Goal: Task Accomplishment & Management: Use online tool/utility

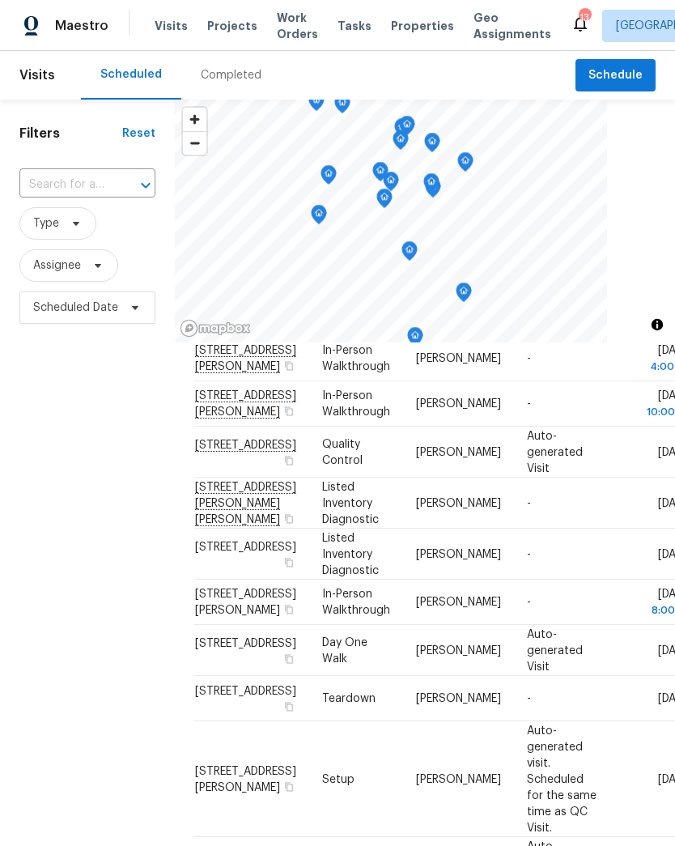
scroll to position [384, 0]
click at [143, 649] on div "Filters Reset ​ Type Assignee Scheduled Date" at bounding box center [87, 560] width 175 height 920
click at [0, 0] on icon at bounding box center [0, 0] width 0 height 0
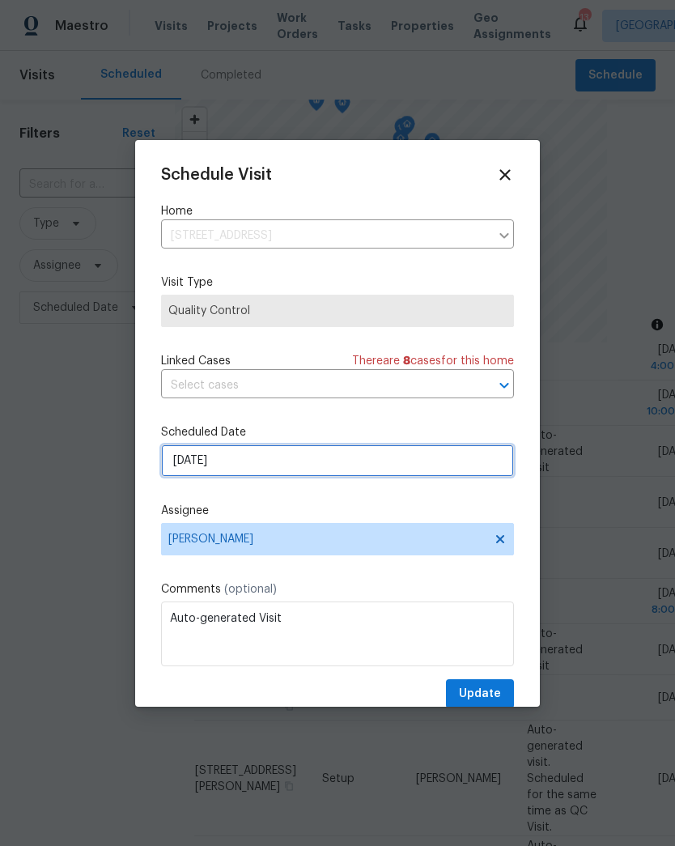
click at [225, 466] on input "8/28/2025" at bounding box center [337, 461] width 353 height 32
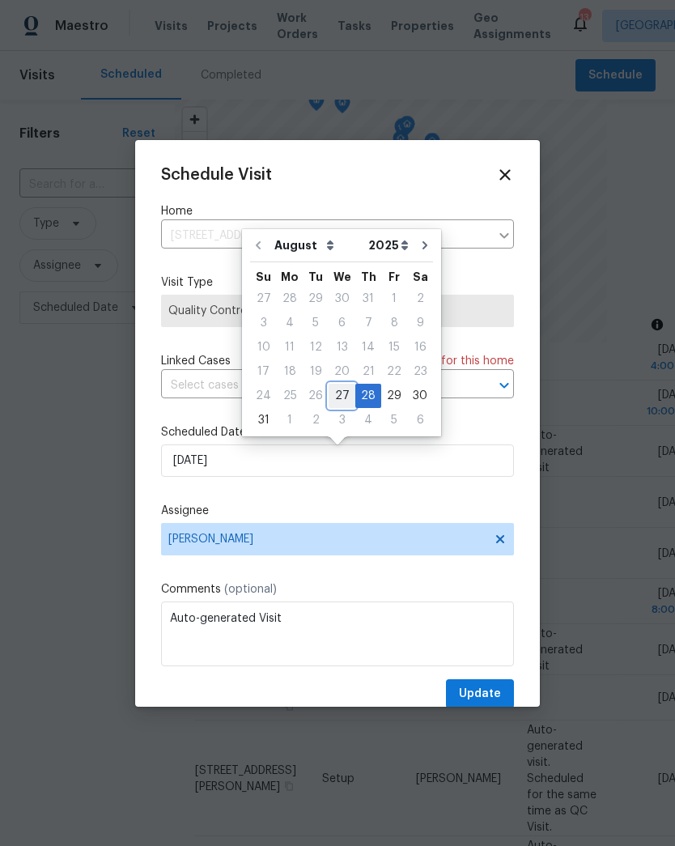
click at [341, 400] on div "27" at bounding box center [342, 396] width 27 height 23
type input "[DATE]"
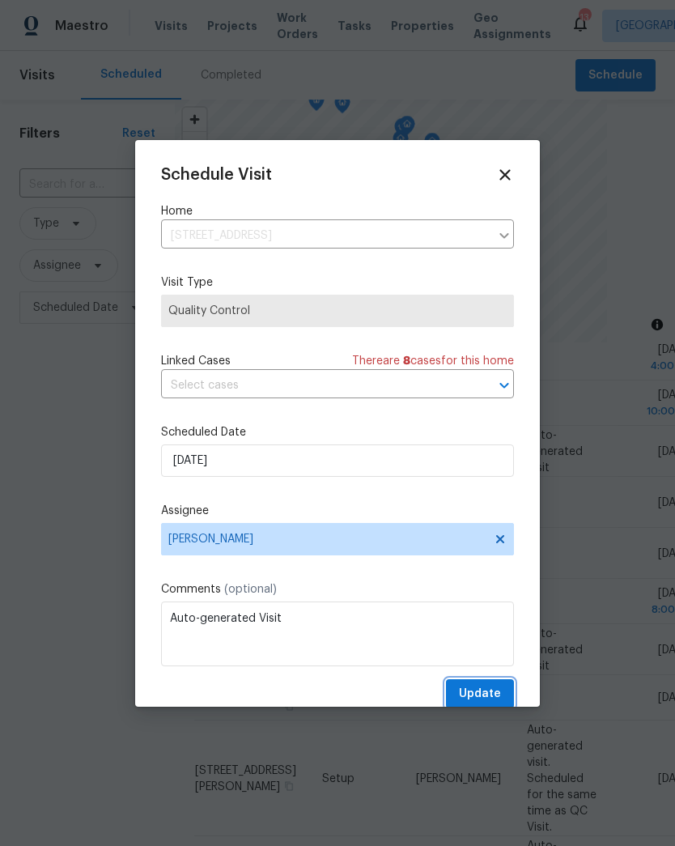
click at [504, 697] on button "Update" at bounding box center [480, 694] width 68 height 30
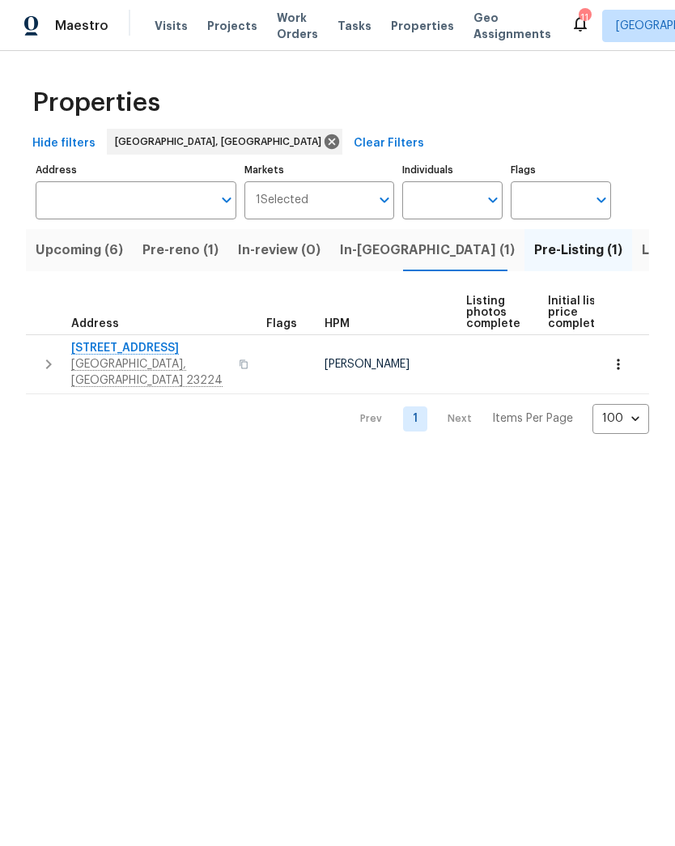
click at [121, 360] on span "Richmond, VA 23224" at bounding box center [150, 372] width 158 height 32
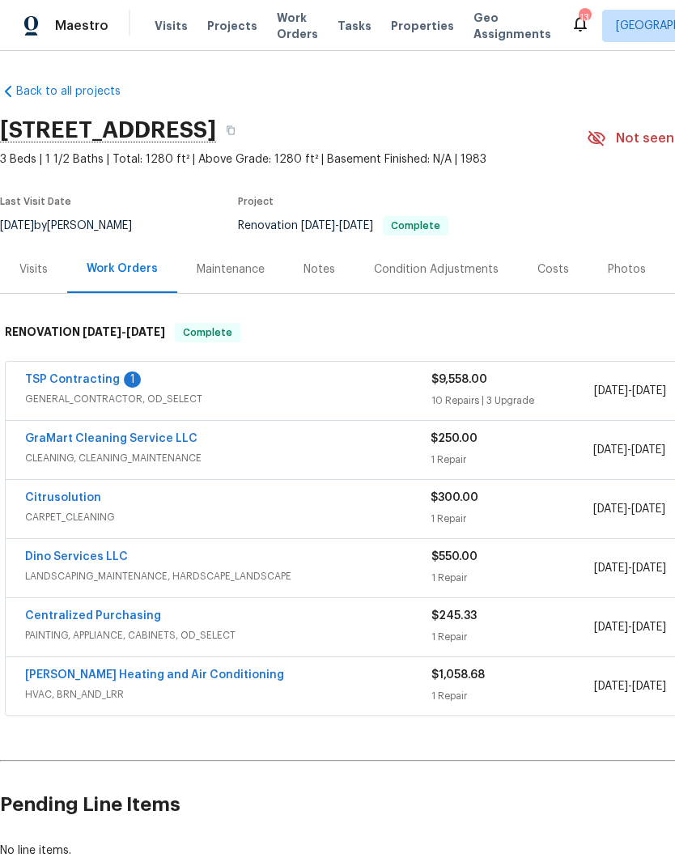
click at [56, 382] on link "TSP Contracting" at bounding box center [72, 379] width 95 height 11
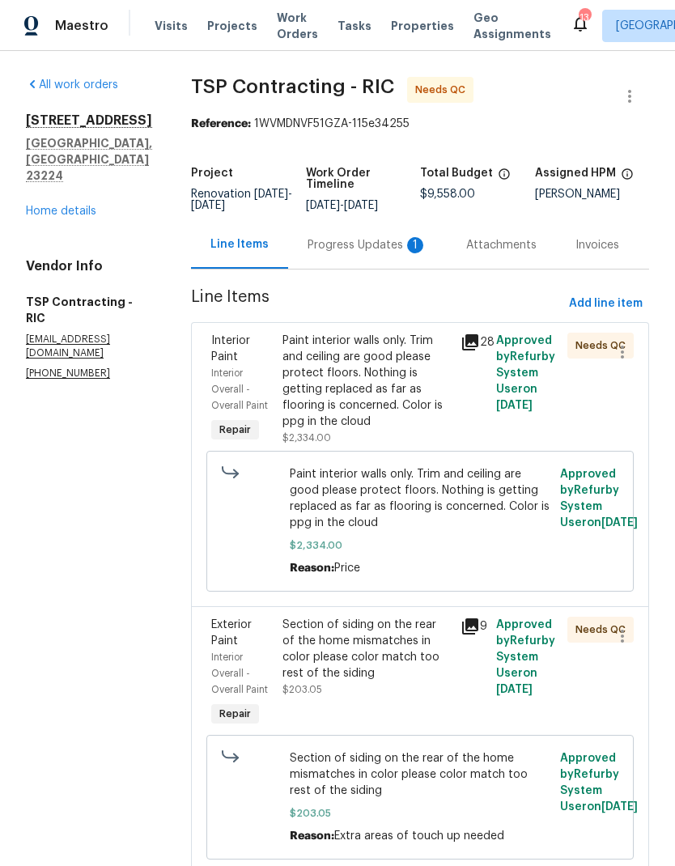
click at [361, 248] on div "Progress Updates 1" at bounding box center [368, 245] width 120 height 16
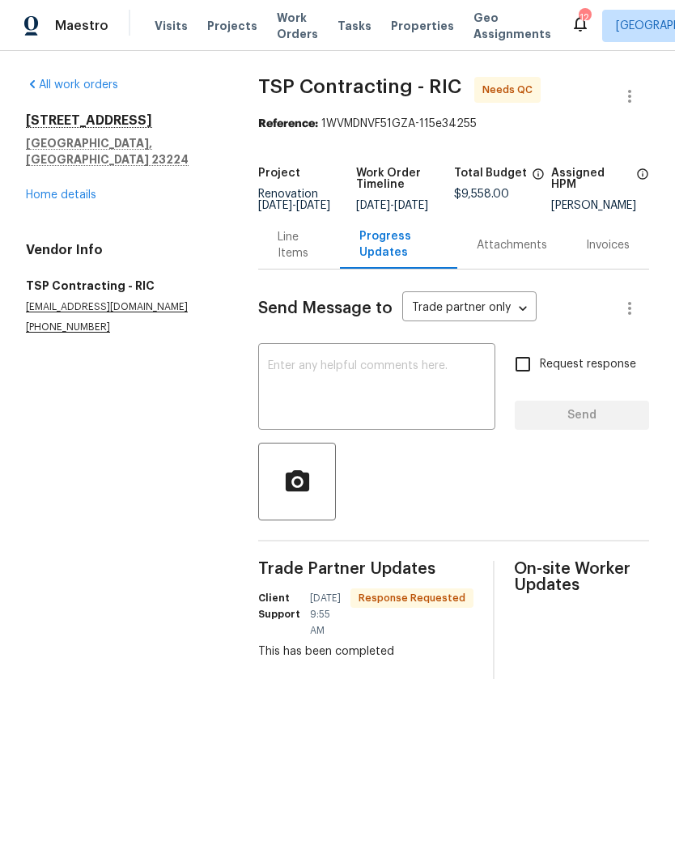
click at [302, 405] on textarea at bounding box center [377, 388] width 218 height 57
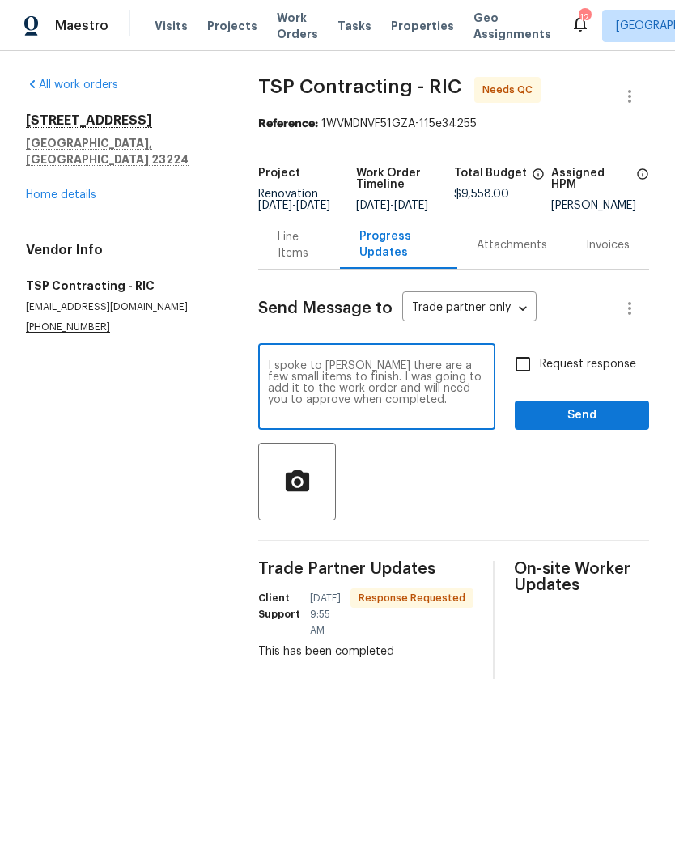
type textarea "I spoke to [PERSON_NAME] there are a few small items to finish. I was going to …"
click at [524, 372] on input "Request response" at bounding box center [523, 364] width 34 height 34
checkbox input "true"
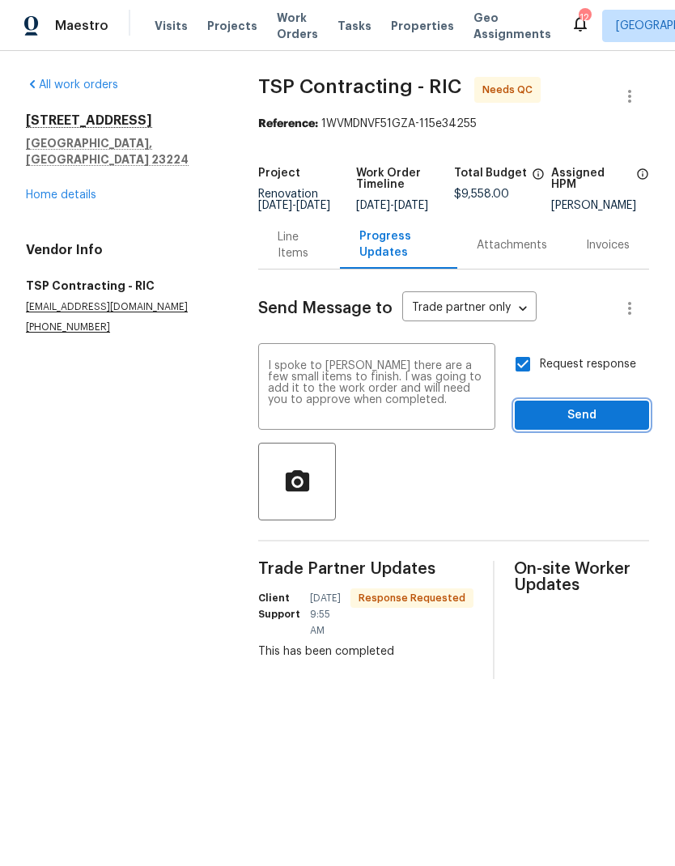
click at [594, 426] on span "Send" at bounding box center [582, 416] width 109 height 20
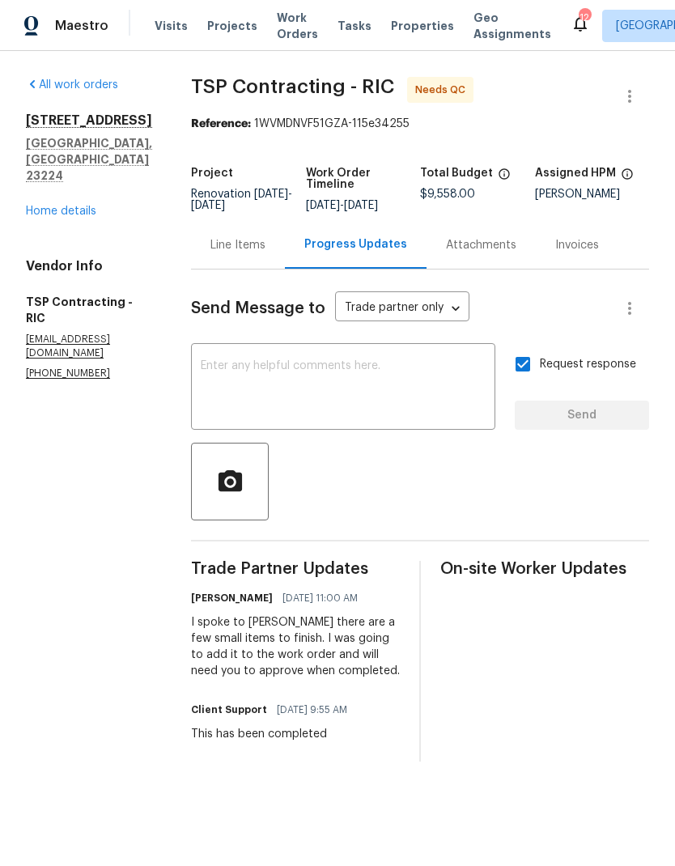
click at [77, 206] on link "Home details" at bounding box center [61, 211] width 70 height 11
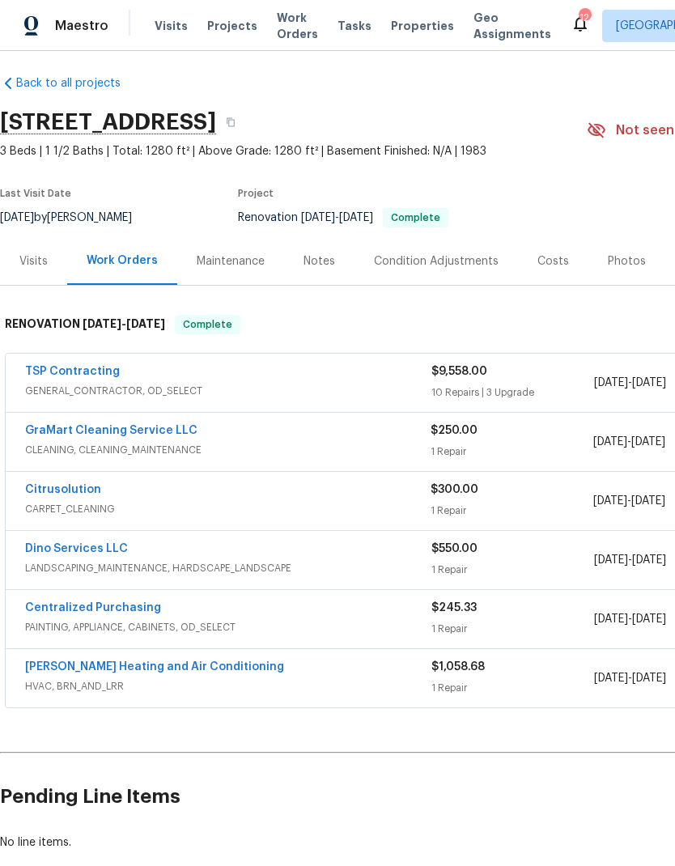
scroll to position [8, 0]
click at [91, 370] on link "TSP Contracting" at bounding box center [72, 371] width 95 height 11
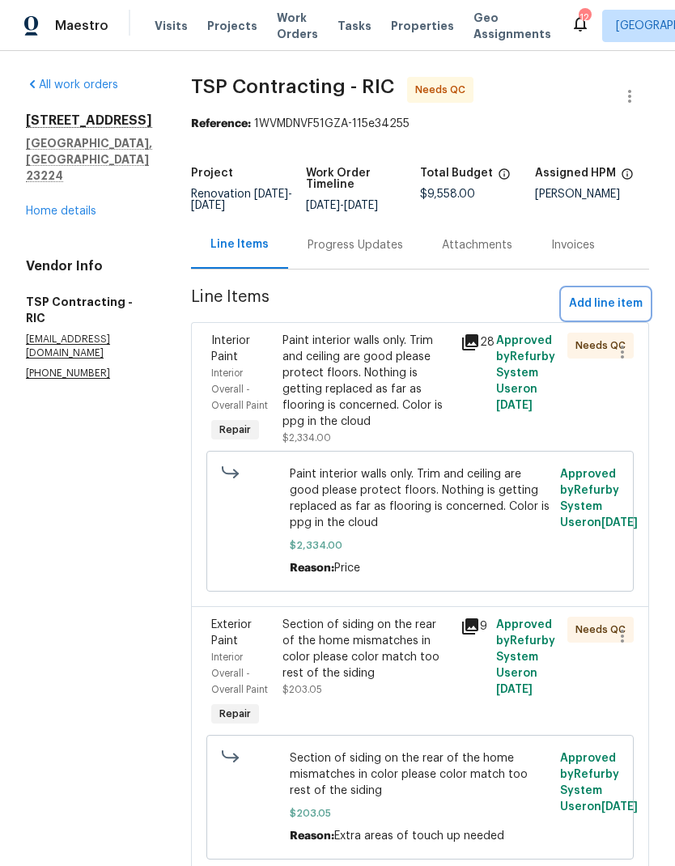
click at [628, 314] on button "Add line item" at bounding box center [606, 304] width 87 height 30
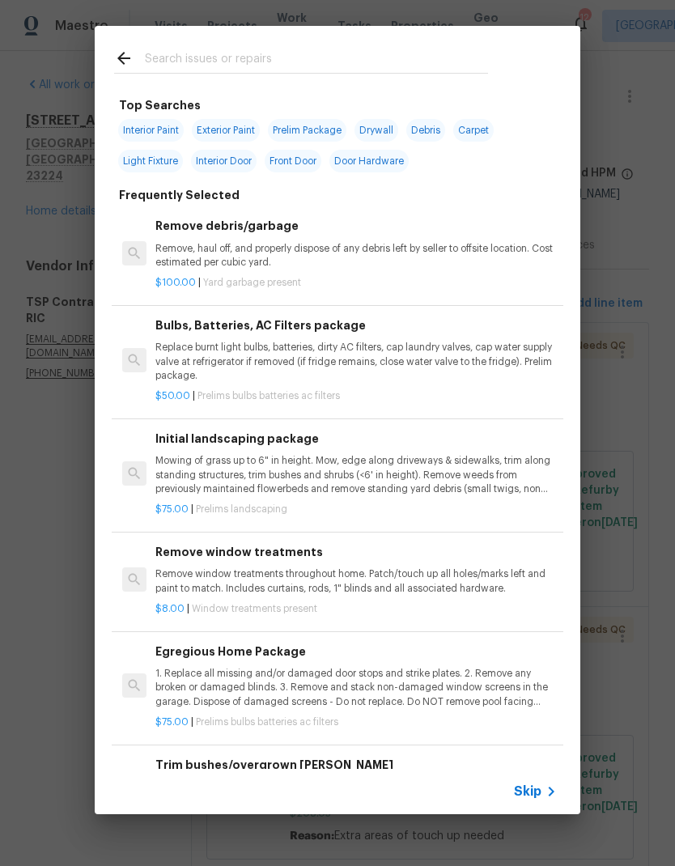
click at [327, 49] on input "text" at bounding box center [316, 61] width 343 height 24
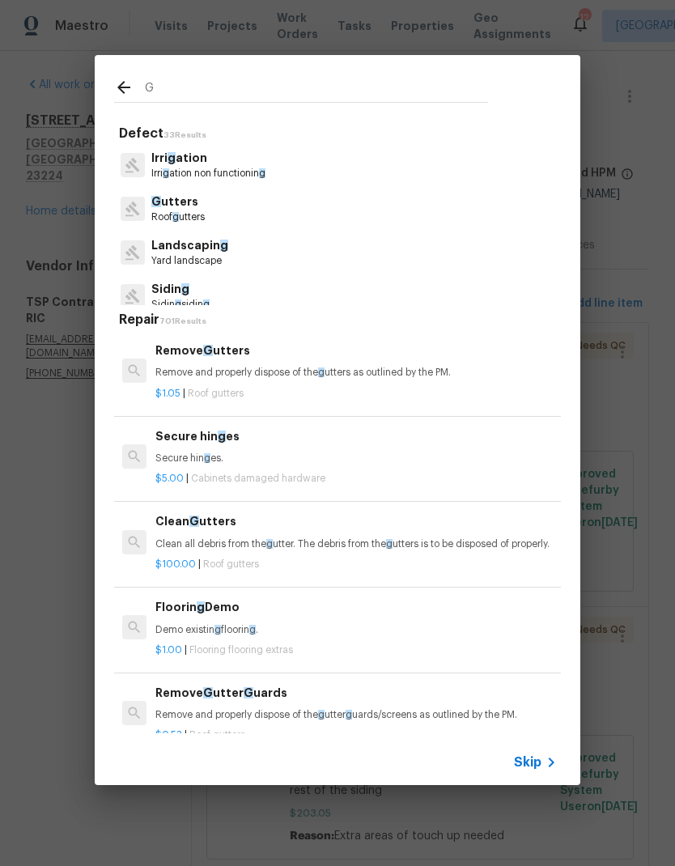
type input "Gc"
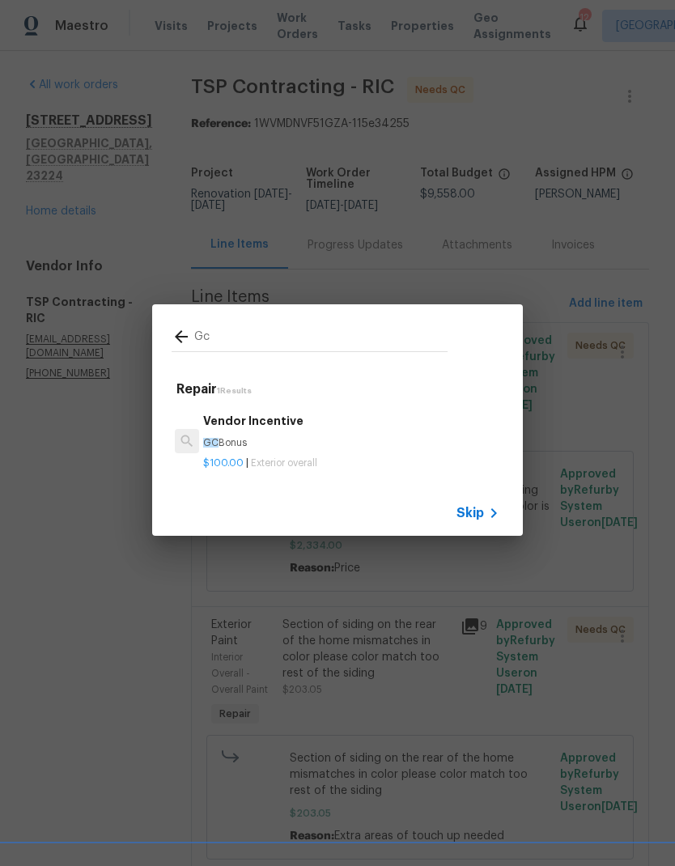
click at [209, 452] on div "$100.00 | Exterior overall" at bounding box center [351, 460] width 296 height 20
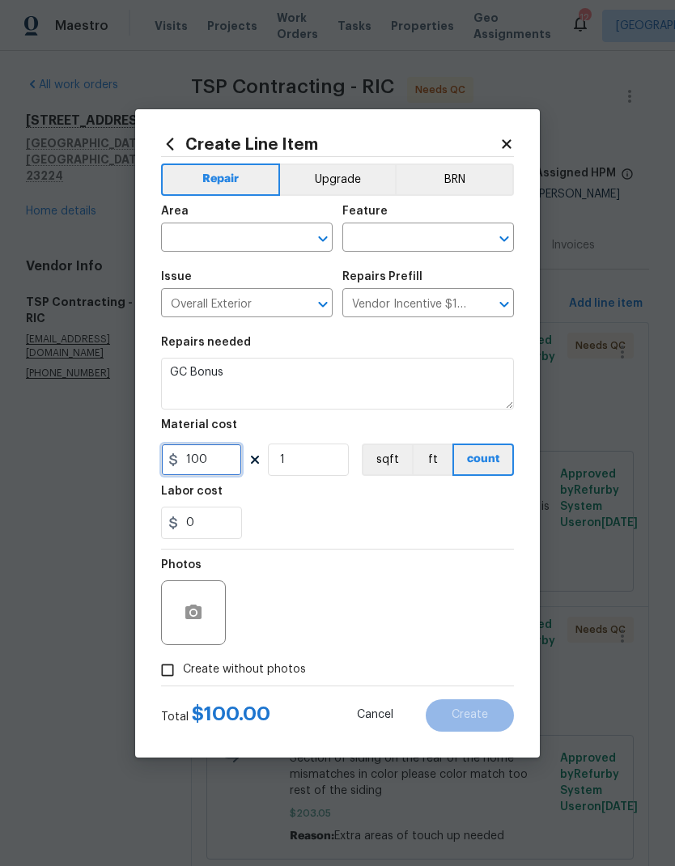
click at [208, 451] on input "100" at bounding box center [201, 460] width 81 height 32
click at [195, 241] on input "text" at bounding box center [224, 239] width 126 height 25
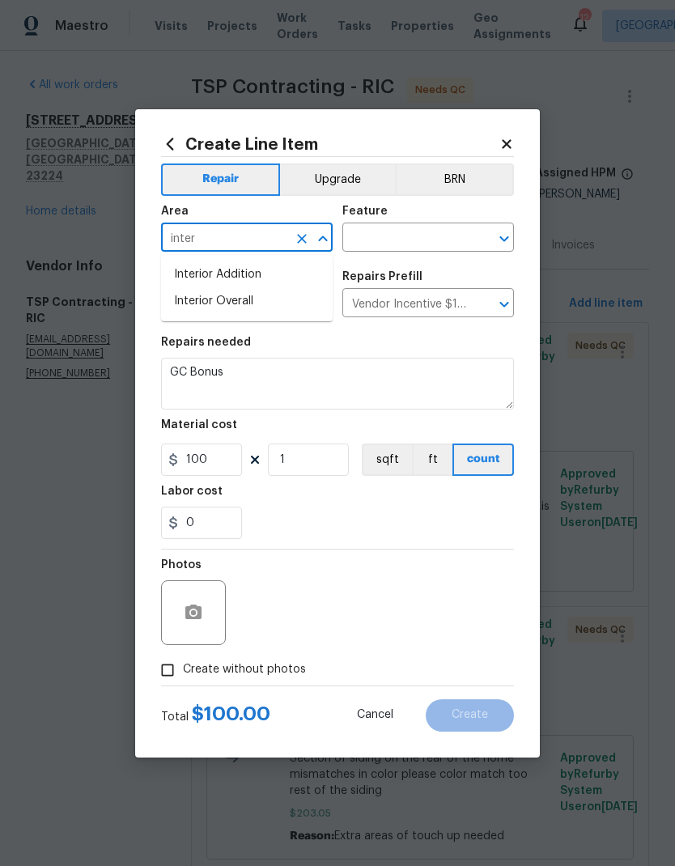
click at [185, 304] on li "Interior Overall" at bounding box center [247, 301] width 172 height 27
type input "Interior Overall"
click at [505, 148] on icon at bounding box center [507, 144] width 15 height 15
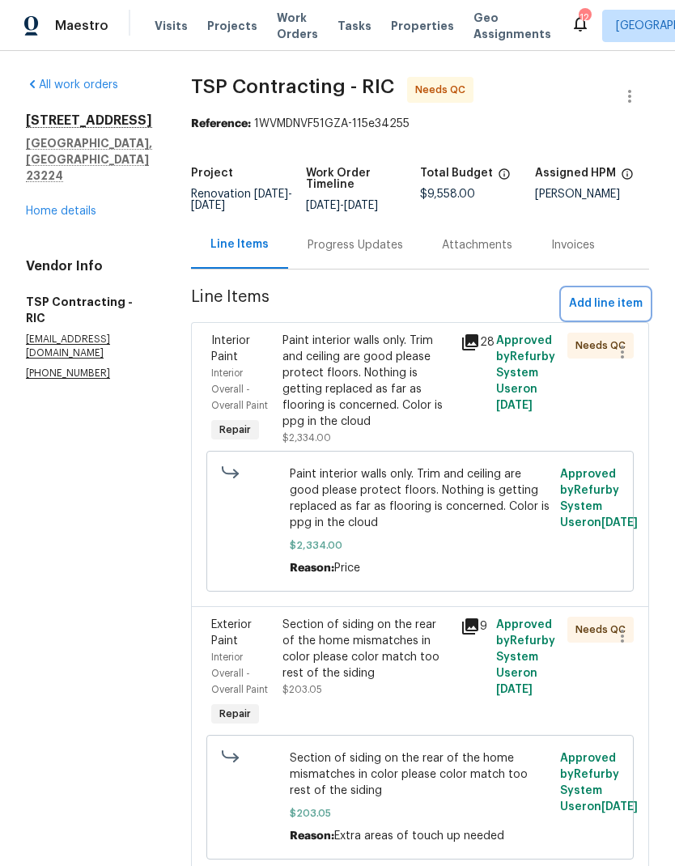
click at [625, 312] on span "Add line item" at bounding box center [606, 304] width 74 height 20
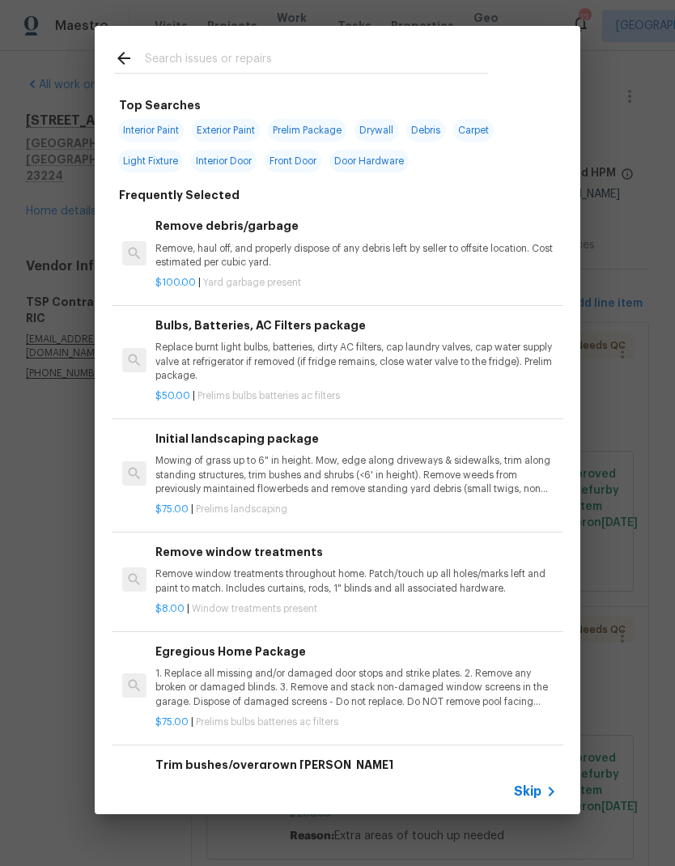
click at [430, 62] on input "text" at bounding box center [316, 61] width 343 height 24
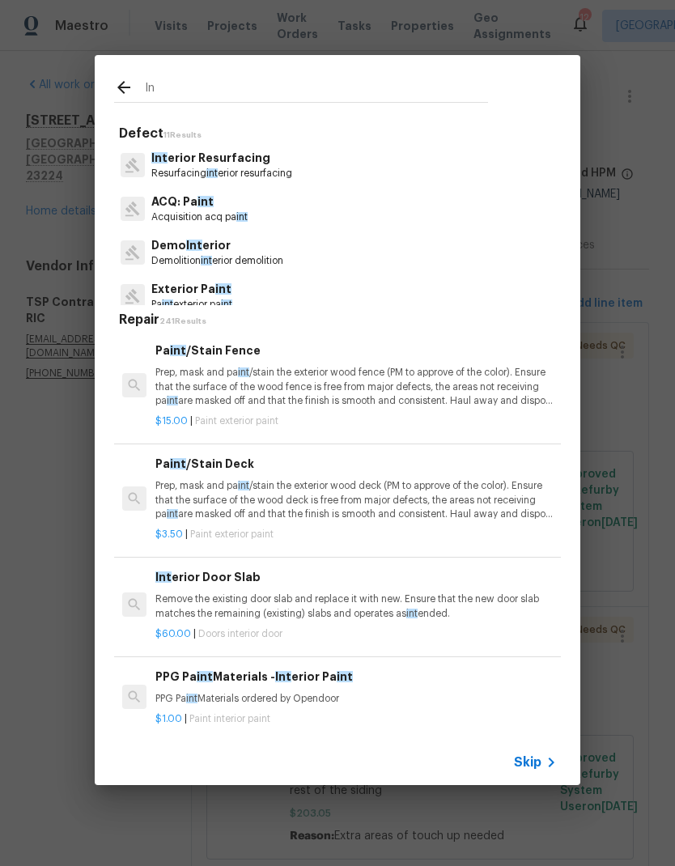
type input "I"
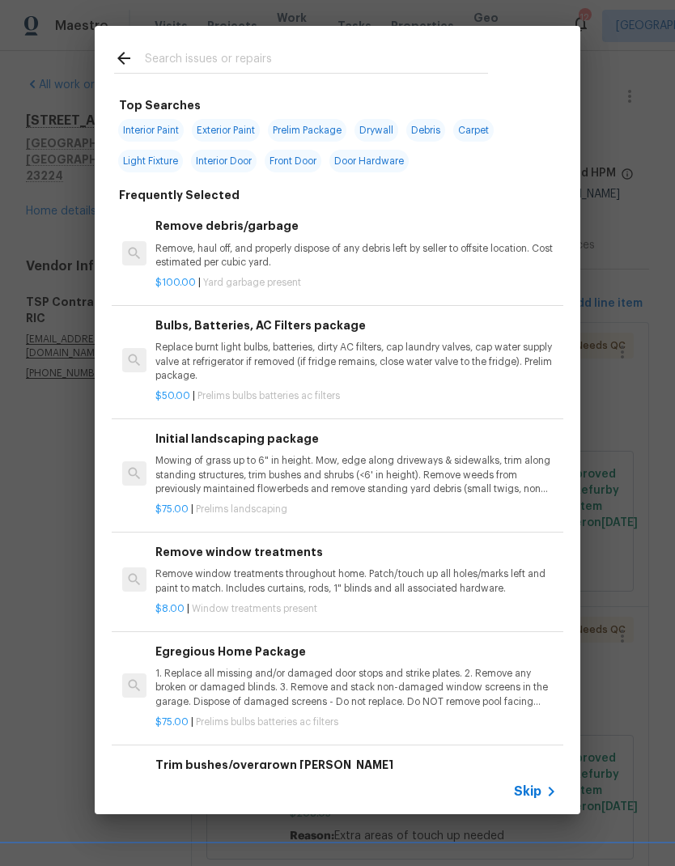
click at [136, 127] on span "Interior Paint" at bounding box center [151, 130] width 66 height 23
type input "Interior Paint"
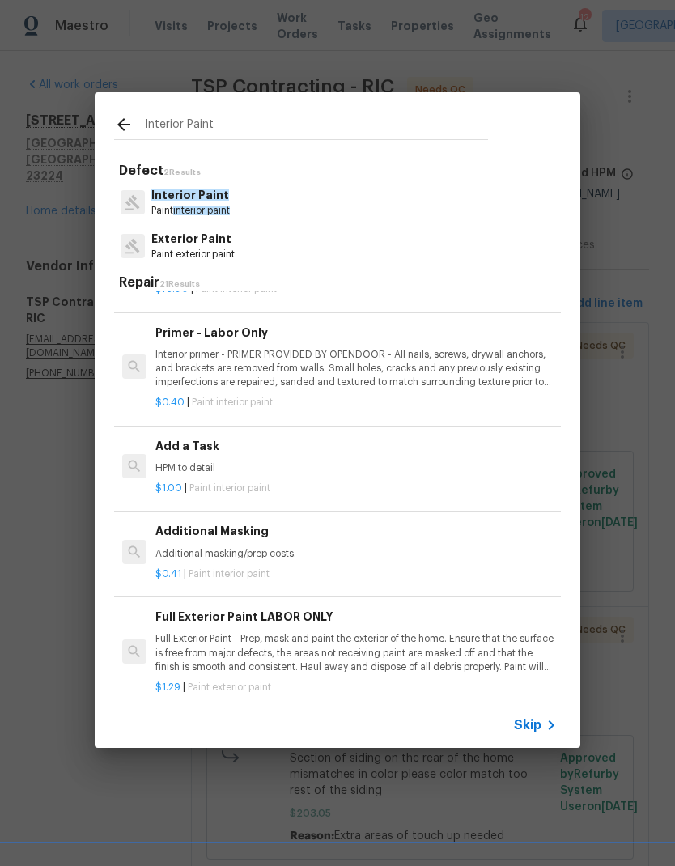
scroll to position [383, 0]
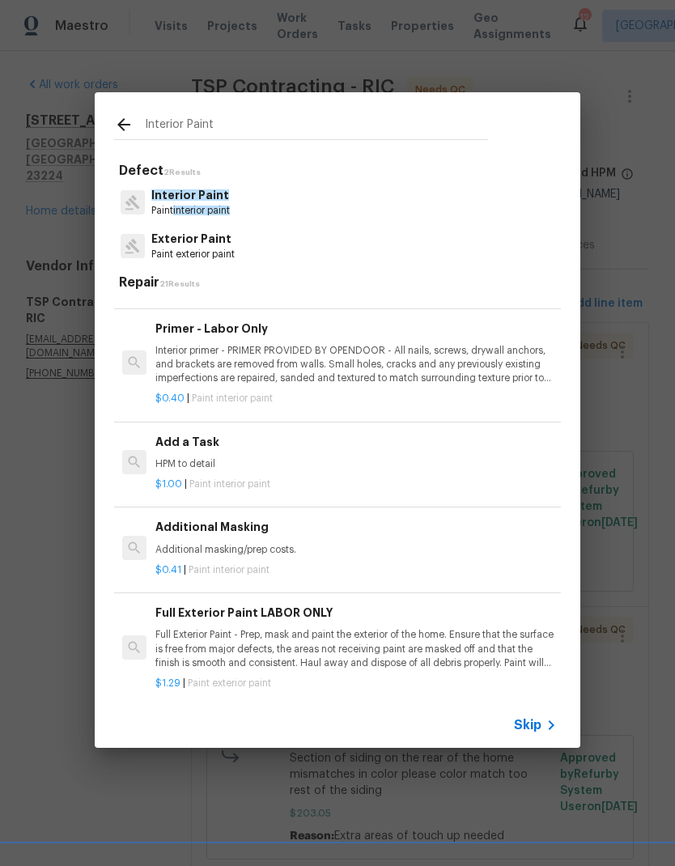
click at [154, 457] on div "Add a Task HPM to detail $1.00 | Paint interior paint" at bounding box center [356, 463] width 406 height 64
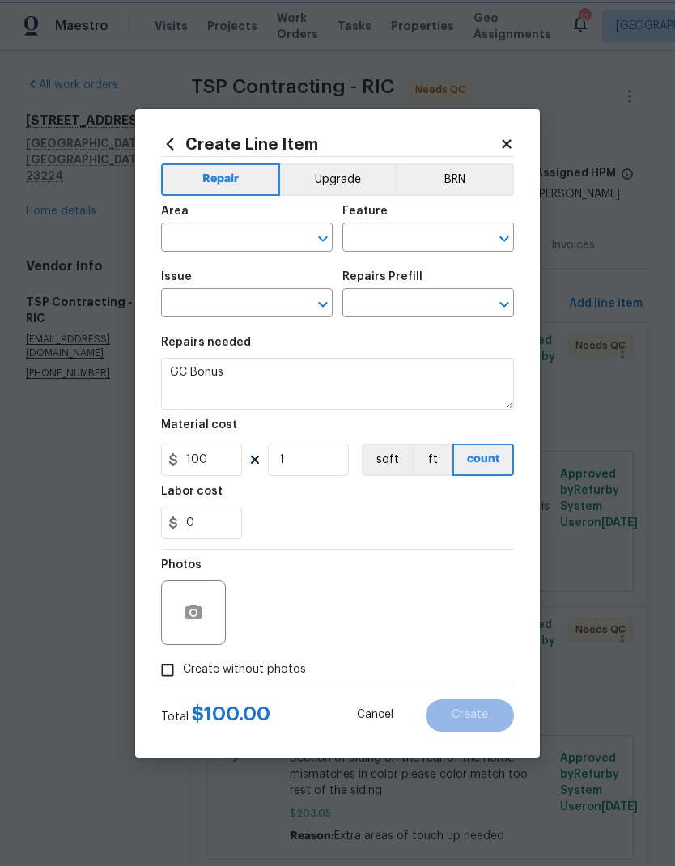
type input "Interior Overall"
type input "Overall Paint"
type input "Interior Paint"
type input "Add a Task $1.00"
type textarea "HPM to detail"
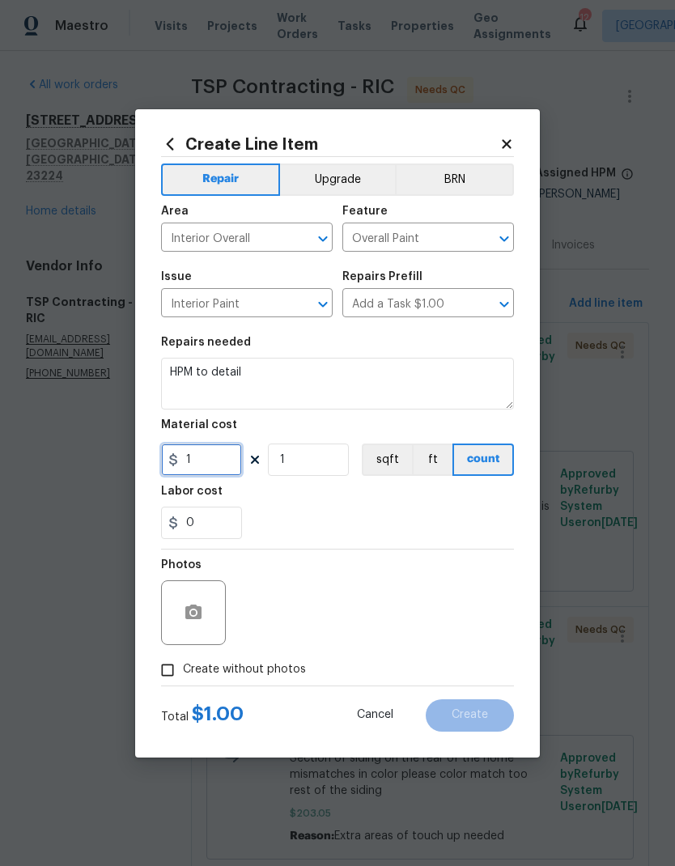
click at [198, 461] on input "1" at bounding box center [201, 460] width 81 height 32
type input "150"
click at [463, 507] on div "Labor cost" at bounding box center [337, 496] width 353 height 21
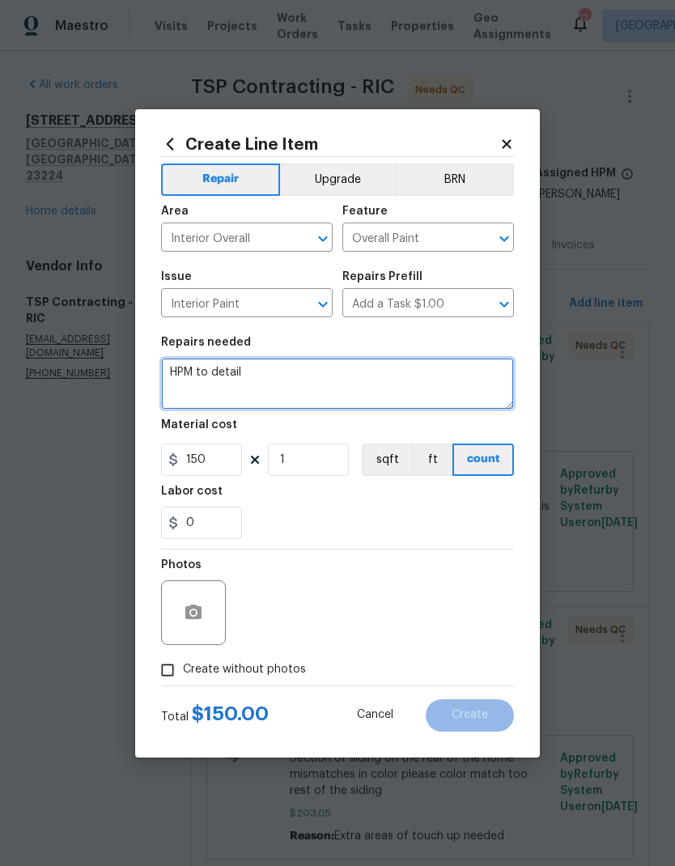
click at [175, 372] on textarea "HPM to detail" at bounding box center [337, 384] width 353 height 52
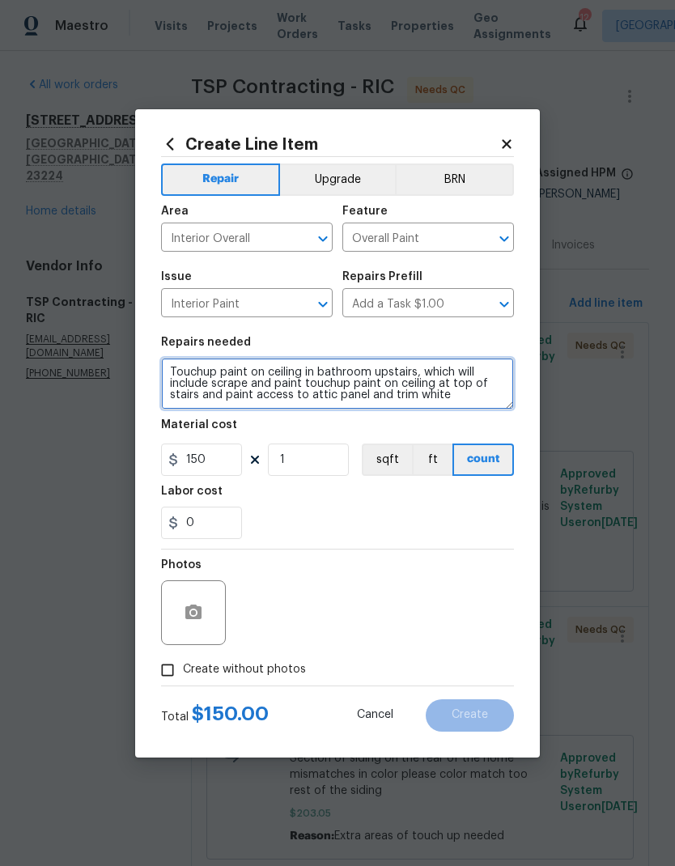
type textarea "Touchup paint on ceiling in bathroom upstairs, which will include scrape and pa…"
click at [449, 516] on div "0" at bounding box center [337, 523] width 353 height 32
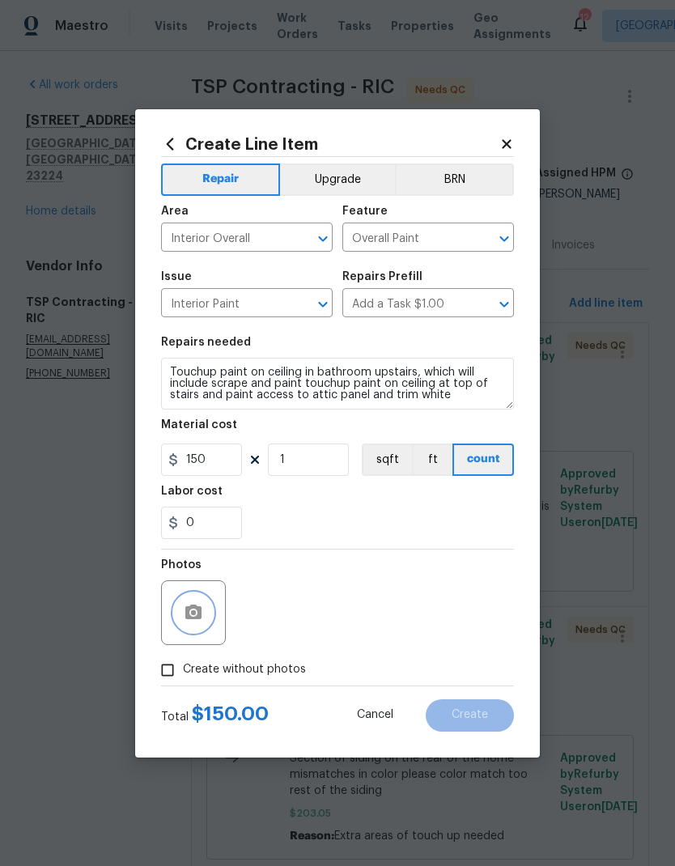
click at [196, 608] on icon "button" at bounding box center [193, 612] width 16 height 15
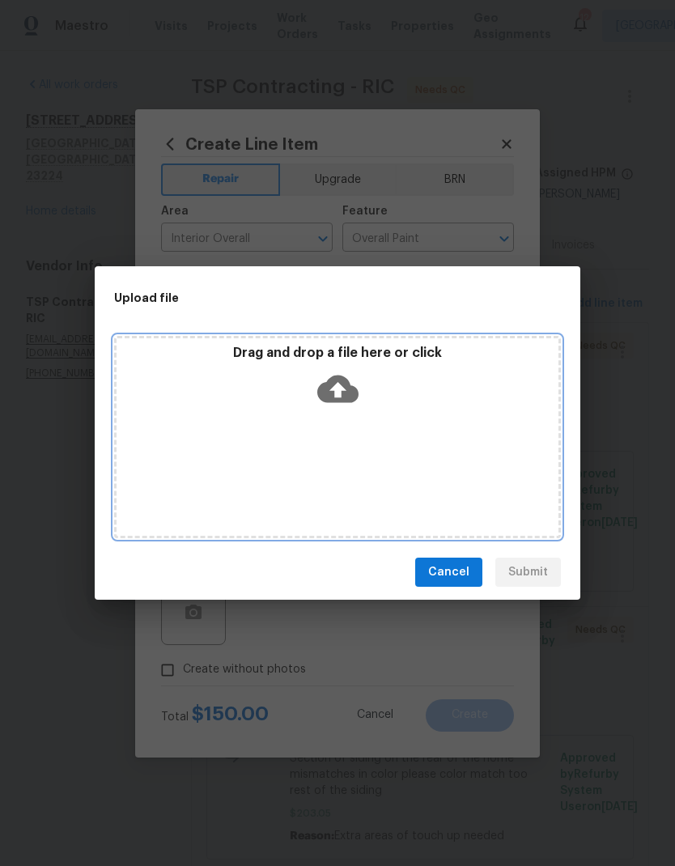
click at [363, 397] on div "Drag and drop a file here or click" at bounding box center [338, 380] width 442 height 70
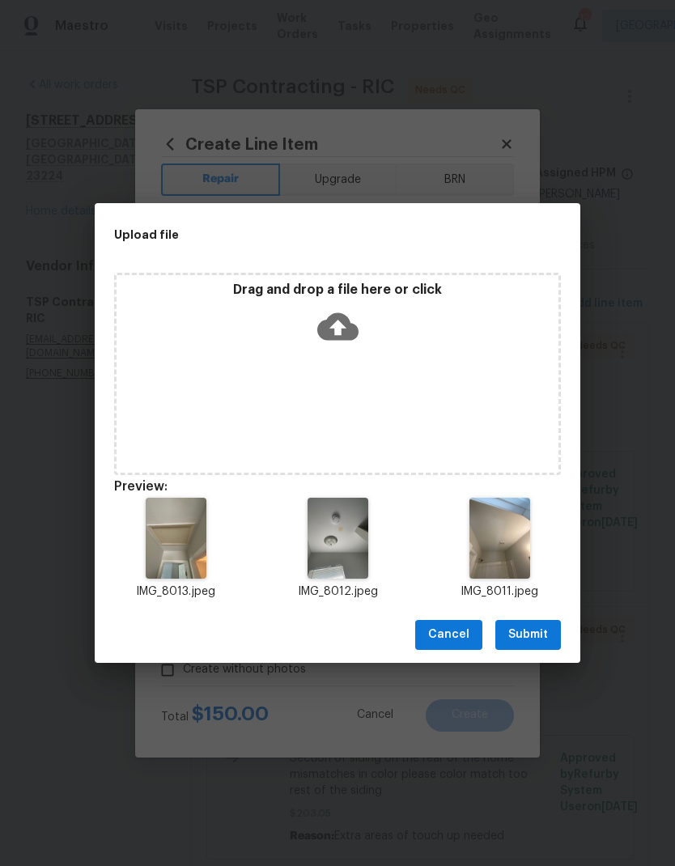
click at [549, 633] on button "Submit" at bounding box center [529, 635] width 66 height 30
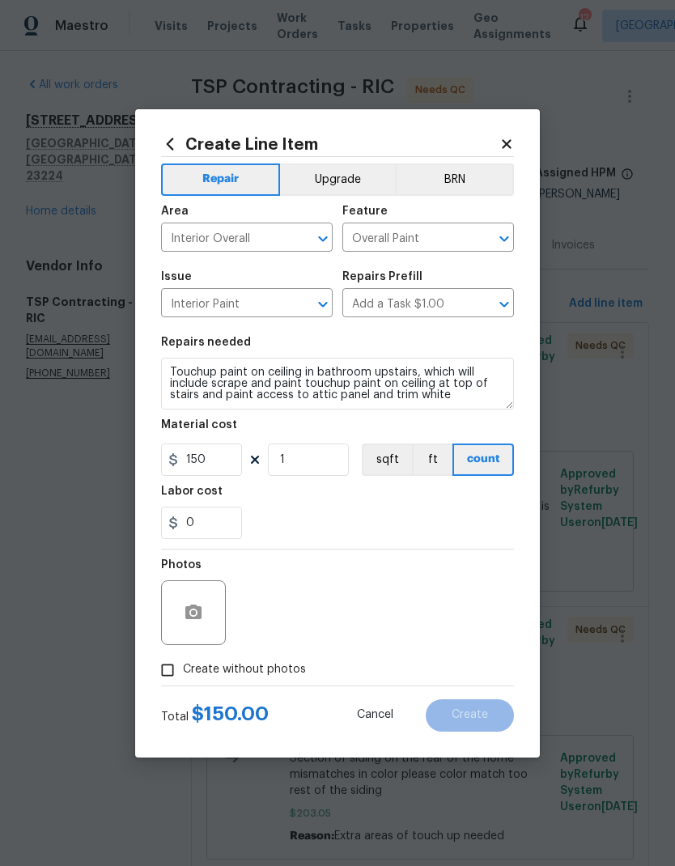
click at [457, 632] on div "Photos" at bounding box center [337, 602] width 353 height 105
click at [159, 676] on input "Create without photos" at bounding box center [167, 670] width 31 height 31
checkbox input "true"
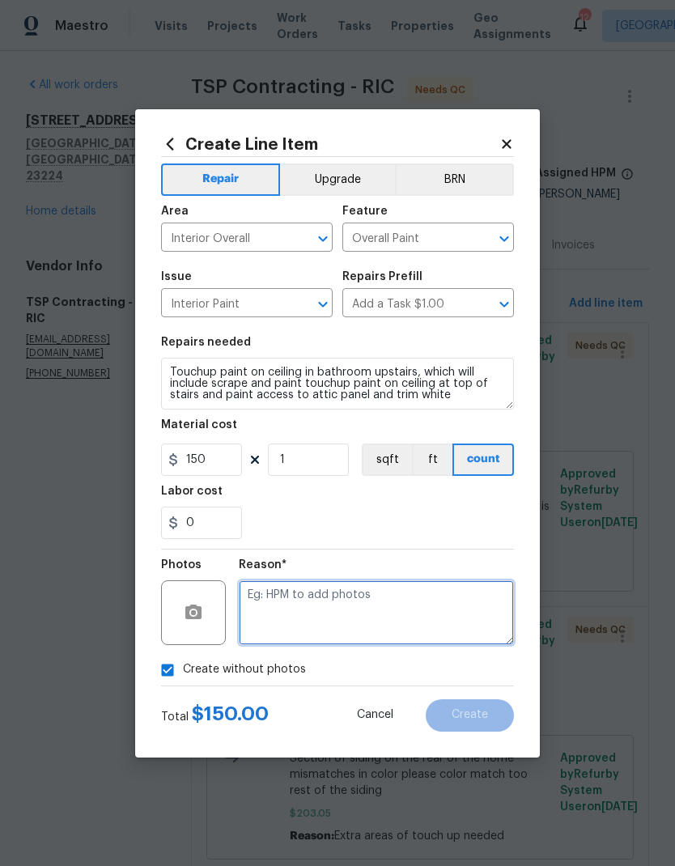
click at [485, 615] on textarea at bounding box center [376, 613] width 275 height 65
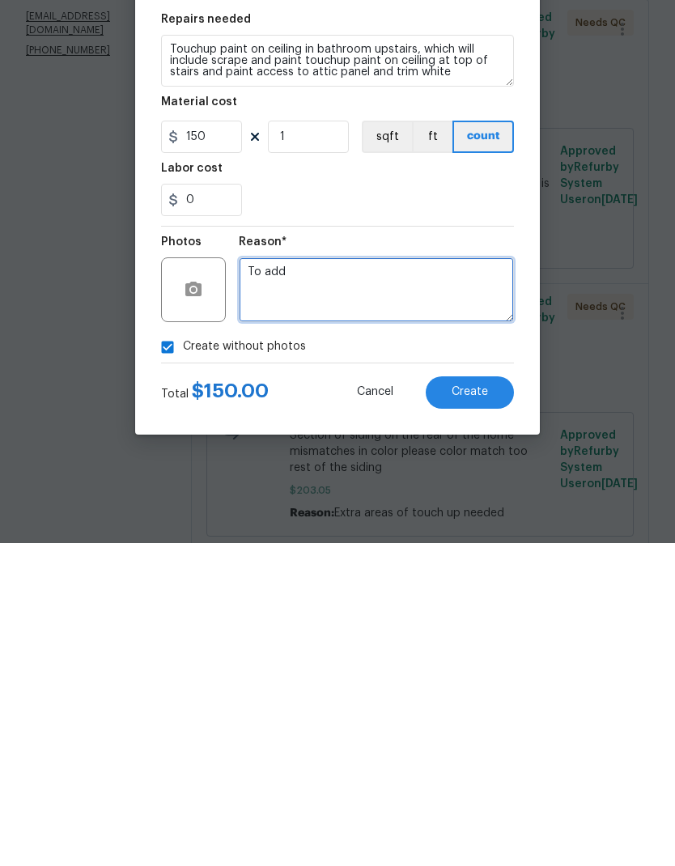
type textarea "To add"
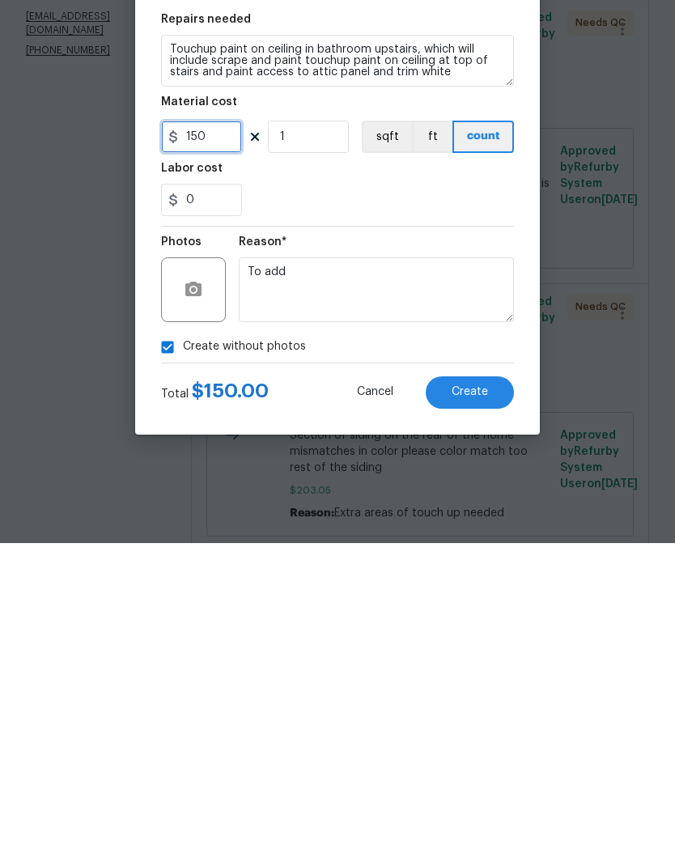
click at [208, 444] on input "150" at bounding box center [201, 460] width 81 height 32
type input "175"
click at [333, 700] on button "Cancel" at bounding box center [375, 716] width 88 height 32
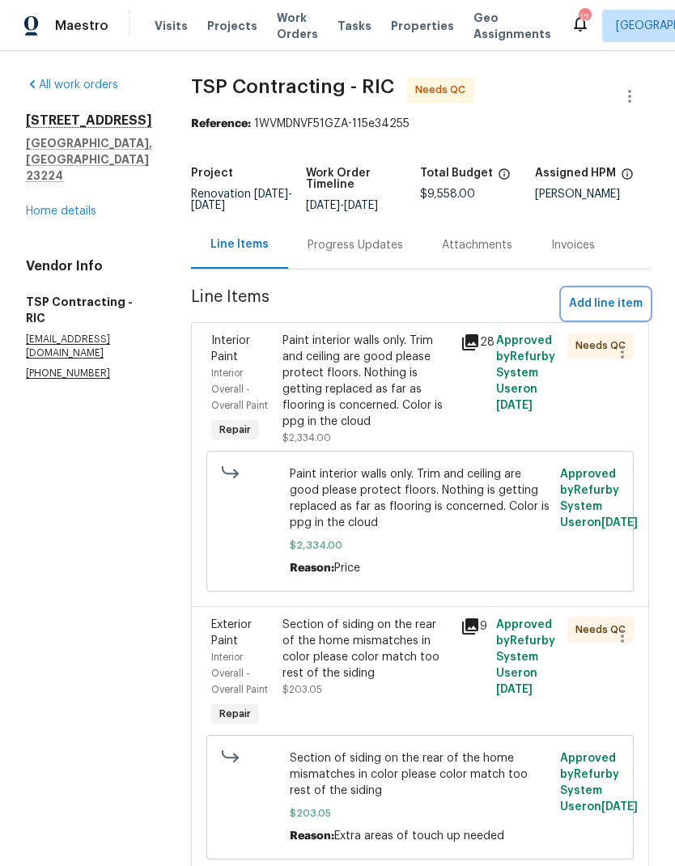
click at [631, 297] on span "Add line item" at bounding box center [606, 304] width 74 height 20
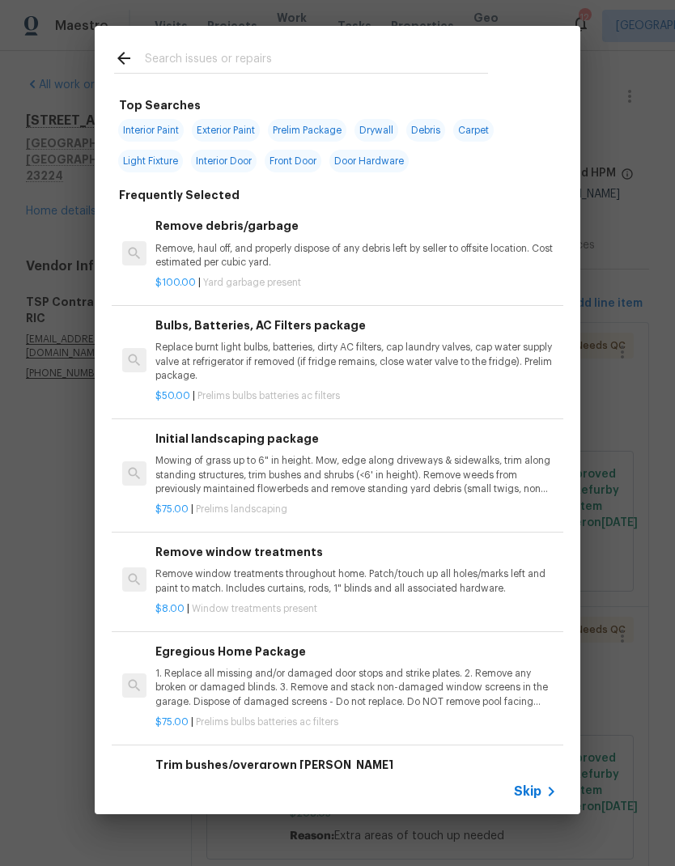
click at [165, 124] on span "Interior Paint" at bounding box center [151, 130] width 66 height 23
type input "Interior Paint"
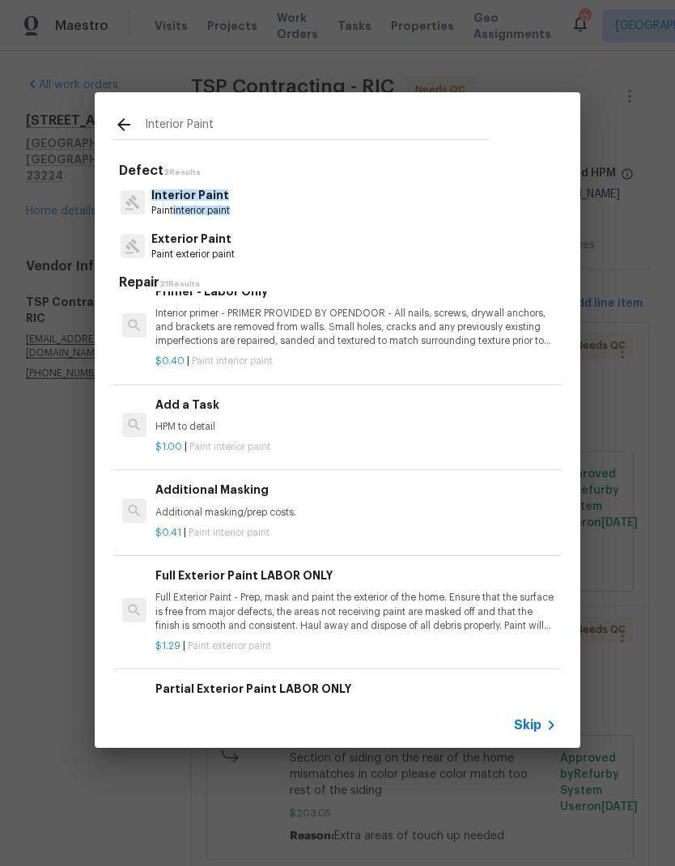
scroll to position [420, 0]
click at [223, 434] on div "$1.00 | Paint interior paint" at bounding box center [356, 444] width 402 height 20
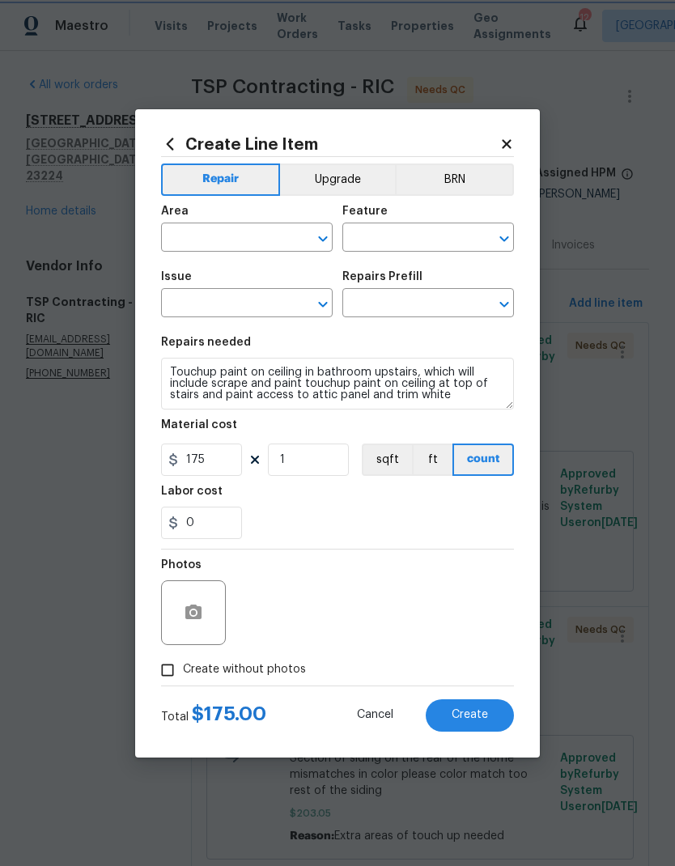
type input "Interior Overall"
type input "Overall Paint"
type input "Interior Paint"
type input "Add a Task $1.00"
type textarea "HPM to detail"
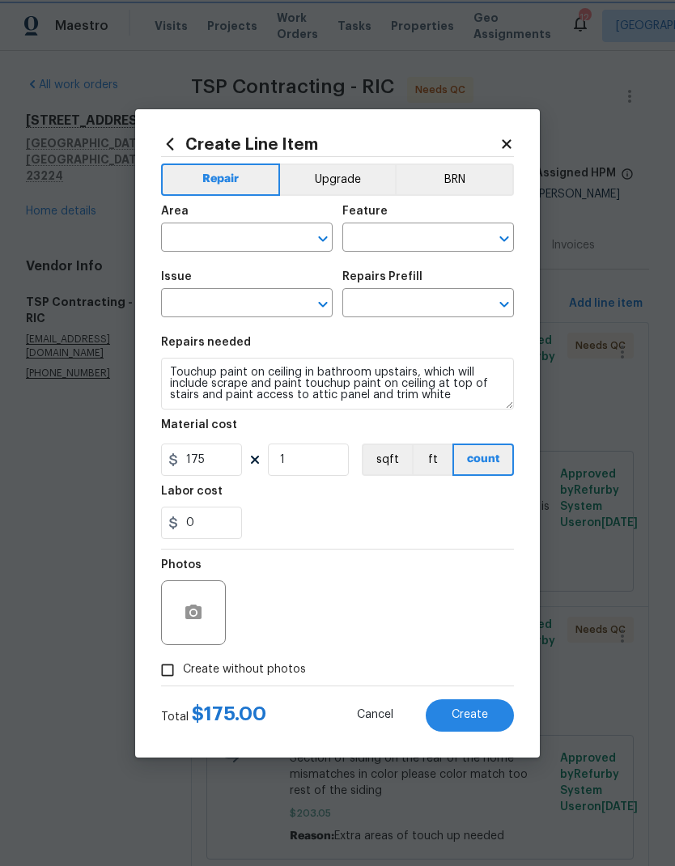
type input "1"
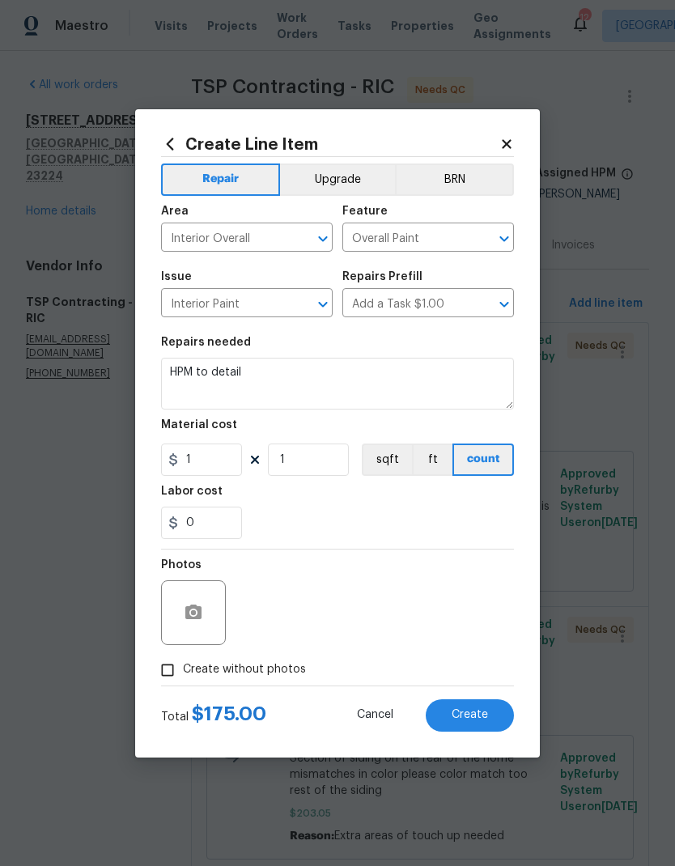
click at [223, 432] on div "Material cost" at bounding box center [337, 429] width 353 height 21
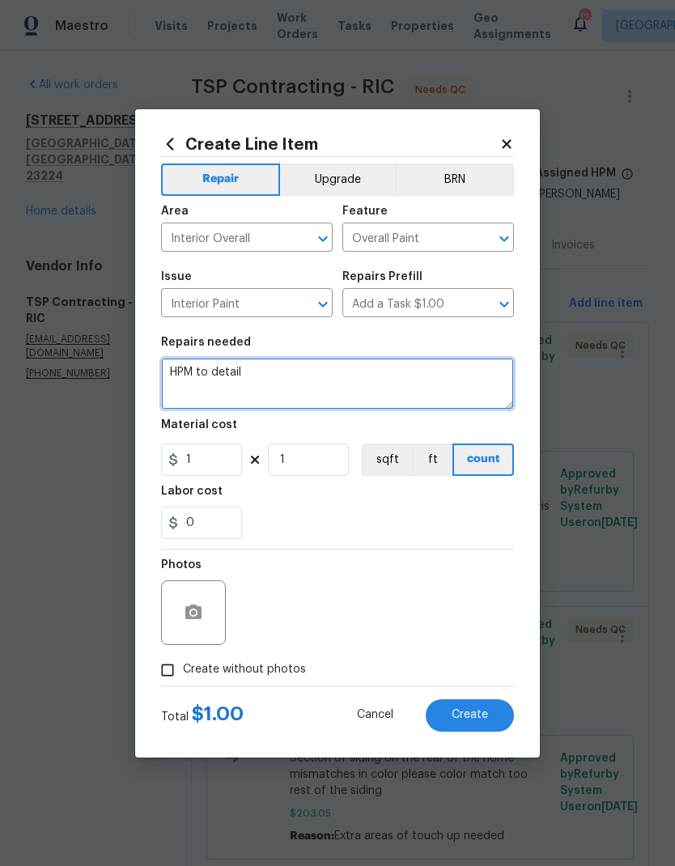
click at [253, 368] on textarea "HPM to detail" at bounding box center [337, 384] width 353 height 52
click at [220, 364] on textarea "HPM to detail" at bounding box center [337, 384] width 353 height 52
click at [228, 378] on textarea "HPM to detail" at bounding box center [337, 384] width 353 height 52
click at [228, 377] on textarea "HPM to detail" at bounding box center [337, 384] width 353 height 52
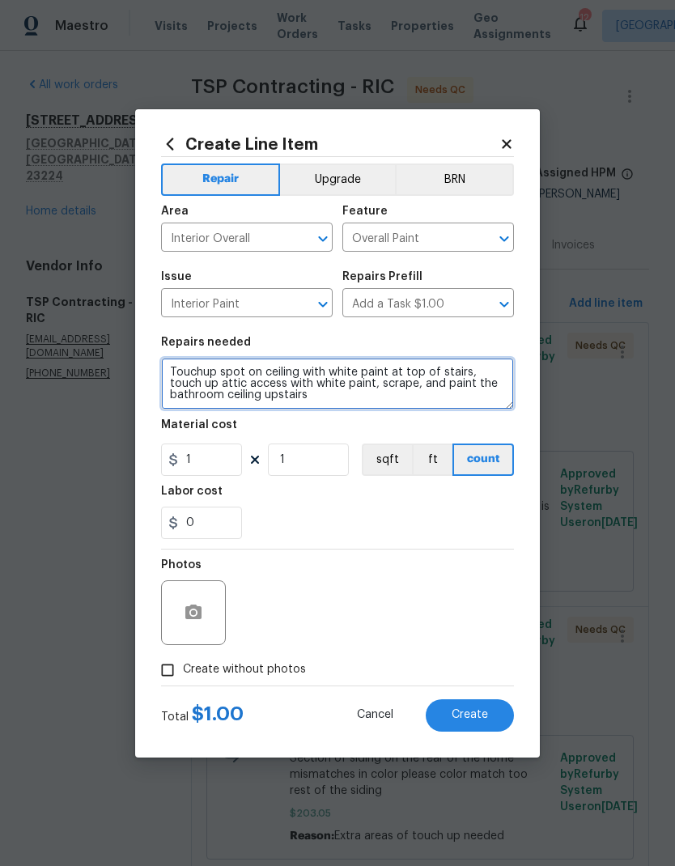
type textarea "Touchup spot on ceiling with white paint at top of stairs, touch up attic acces…"
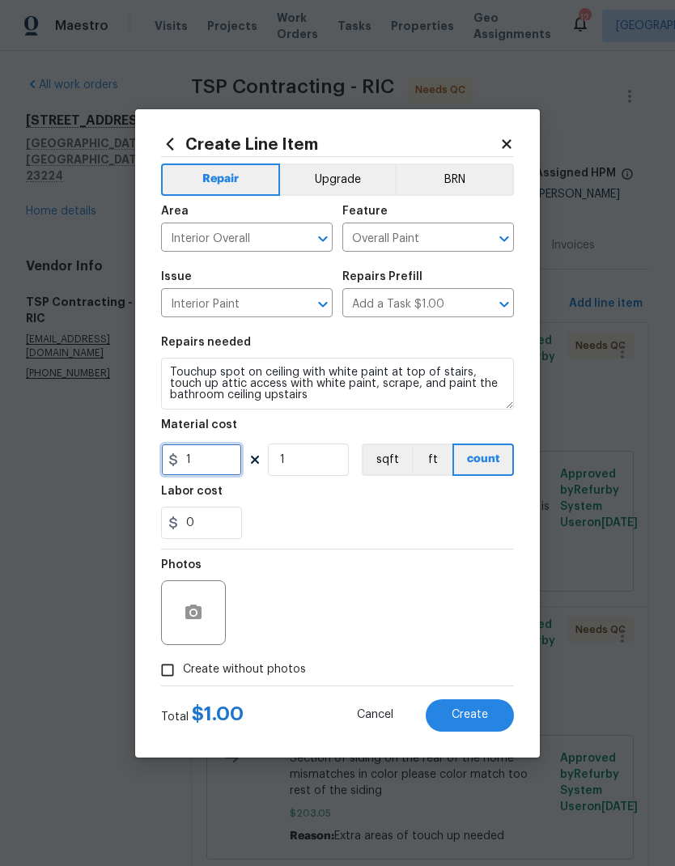
click at [203, 470] on input "1" at bounding box center [201, 460] width 81 height 32
type input "175"
click at [479, 504] on div "Labor cost" at bounding box center [337, 496] width 353 height 21
click at [160, 673] on input "Create without photos" at bounding box center [167, 670] width 31 height 31
checkbox input "true"
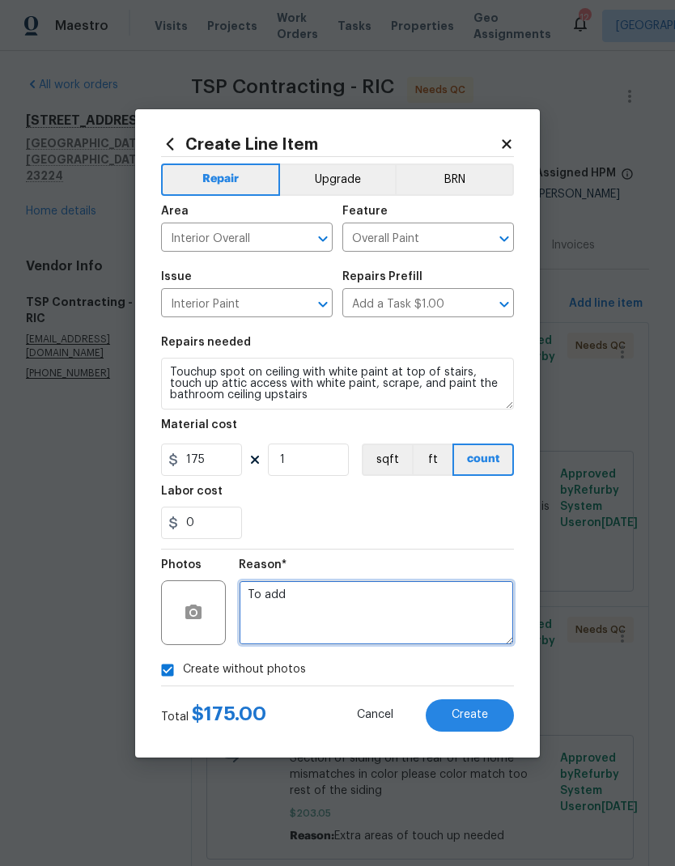
click at [466, 616] on textarea "To add" at bounding box center [376, 613] width 275 height 65
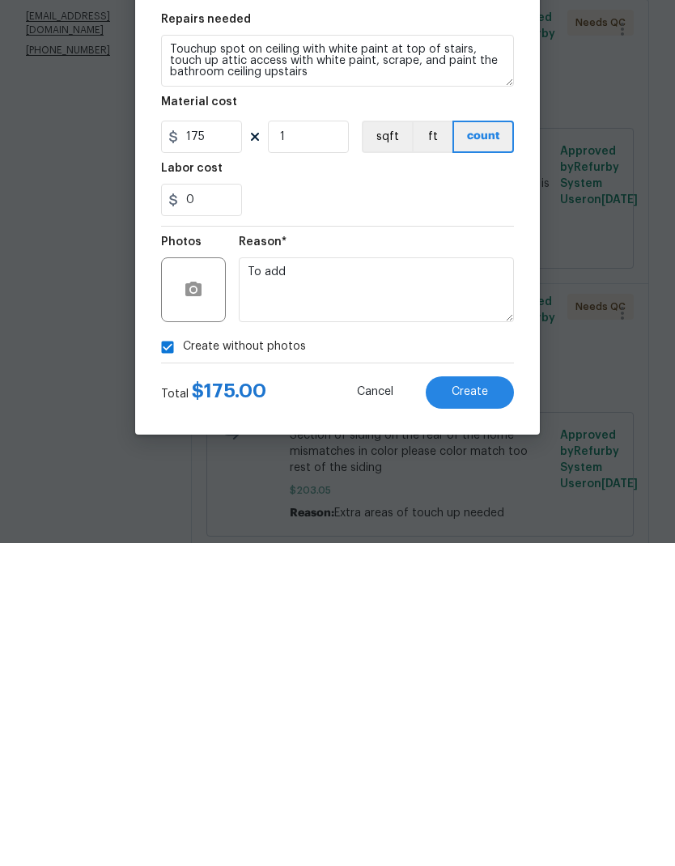
click at [500, 700] on button "Create" at bounding box center [470, 716] width 88 height 32
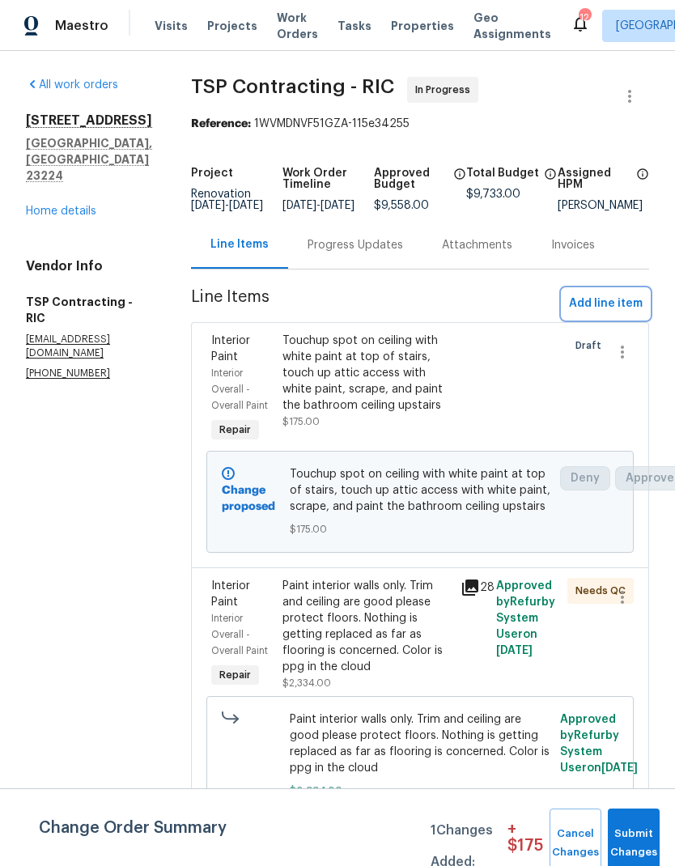
click at [621, 314] on span "Add line item" at bounding box center [606, 304] width 74 height 20
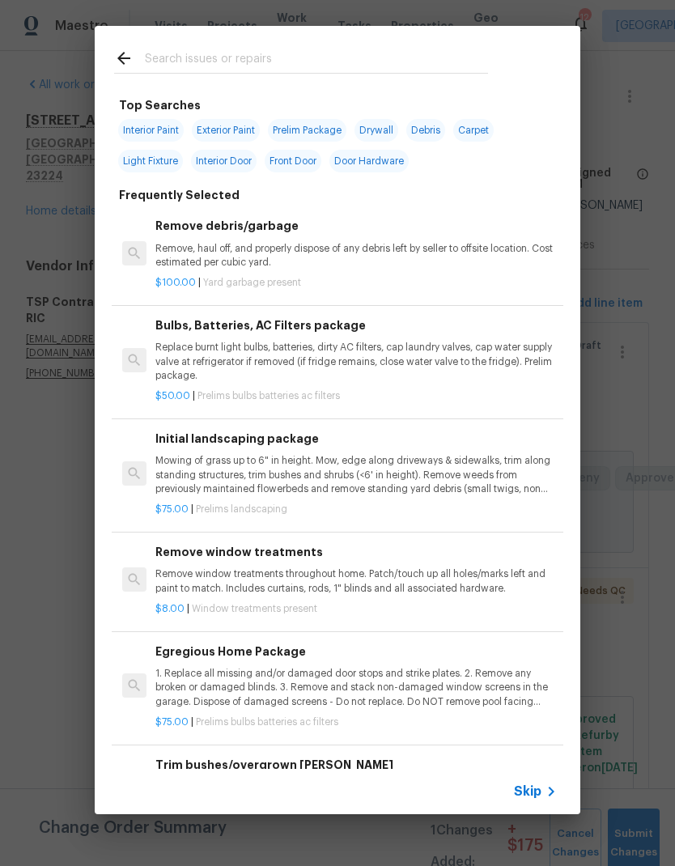
click at [374, 53] on input "text" at bounding box center [316, 61] width 343 height 24
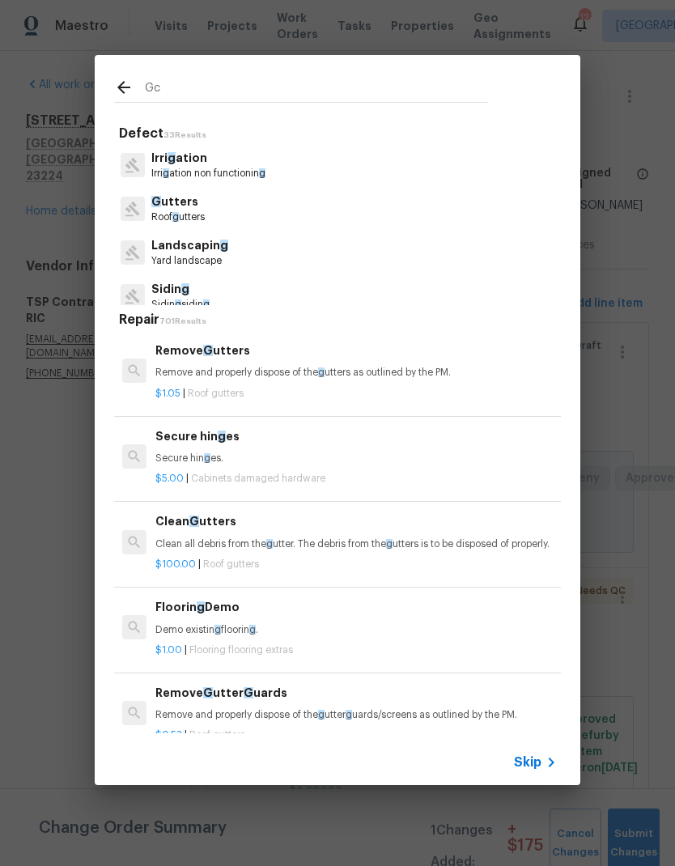
type input "Gc b"
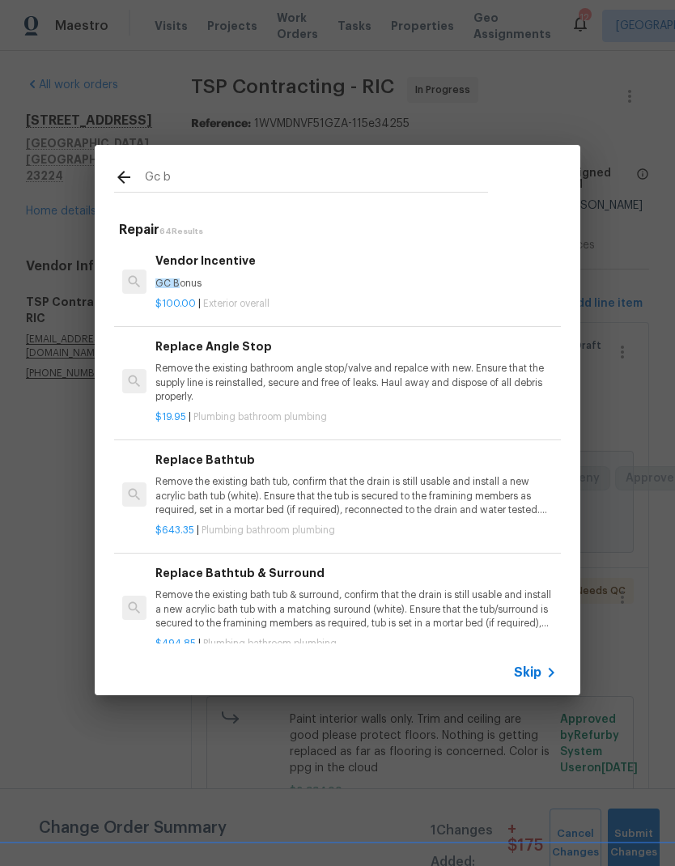
click at [171, 289] on p "GC B onus" at bounding box center [356, 284] width 402 height 14
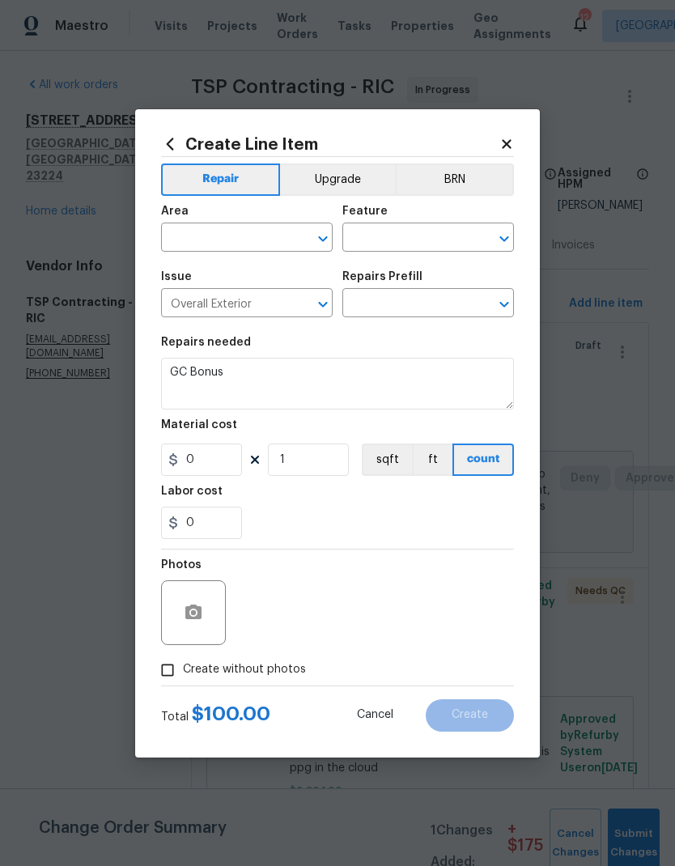
type input "Vendor Incentive $100.00"
type input "100"
click at [181, 249] on input "text" at bounding box center [224, 239] width 126 height 25
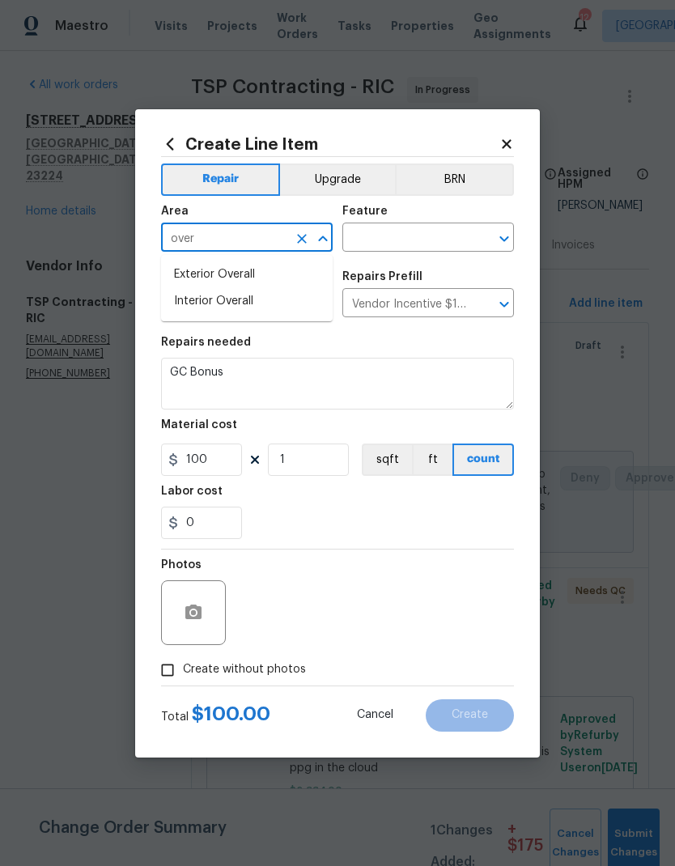
click at [178, 306] on li "Interior Overall" at bounding box center [247, 301] width 172 height 27
type input "Interior Overall"
click at [509, 234] on icon "Open" at bounding box center [504, 238] width 19 height 19
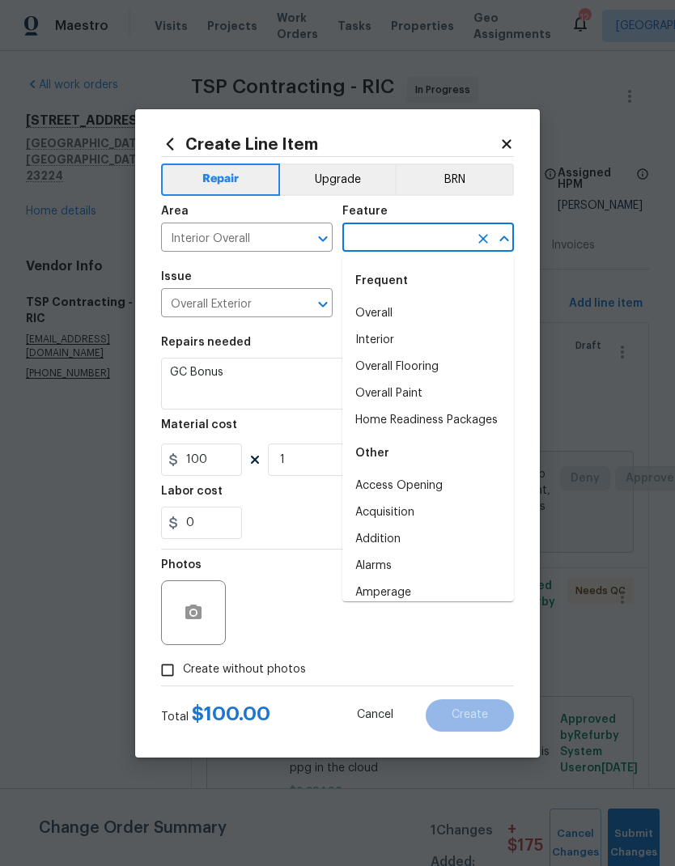
click at [440, 302] on li "Overall" at bounding box center [429, 313] width 172 height 27
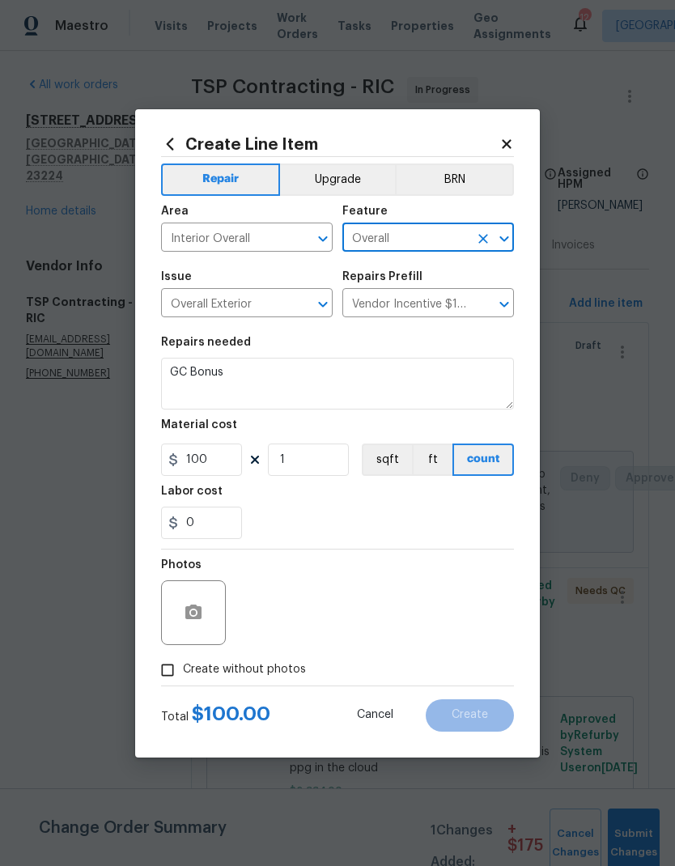
type input "Overall"
click at [221, 376] on textarea "GC Bonus" at bounding box center [337, 384] width 353 height 52
click at [221, 375] on textarea "GC Bonus" at bounding box center [337, 384] width 353 height 52
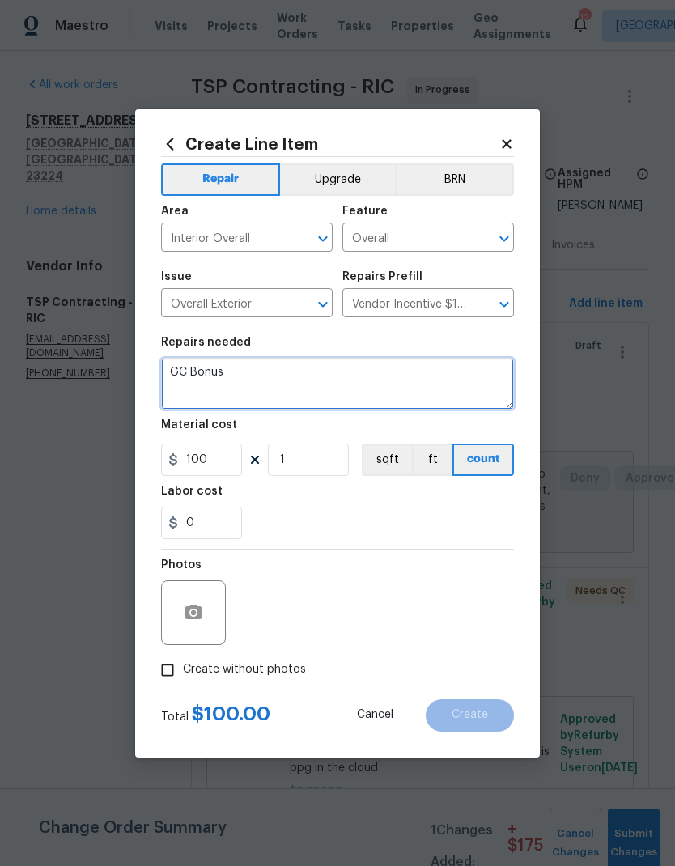
click at [220, 367] on textarea "GC Bonus" at bounding box center [337, 384] width 353 height 52
click at [215, 376] on textarea "GC Bonus" at bounding box center [337, 384] width 353 height 52
type textarea "Punchlist items and work done above scope of work order without request. Also f…"
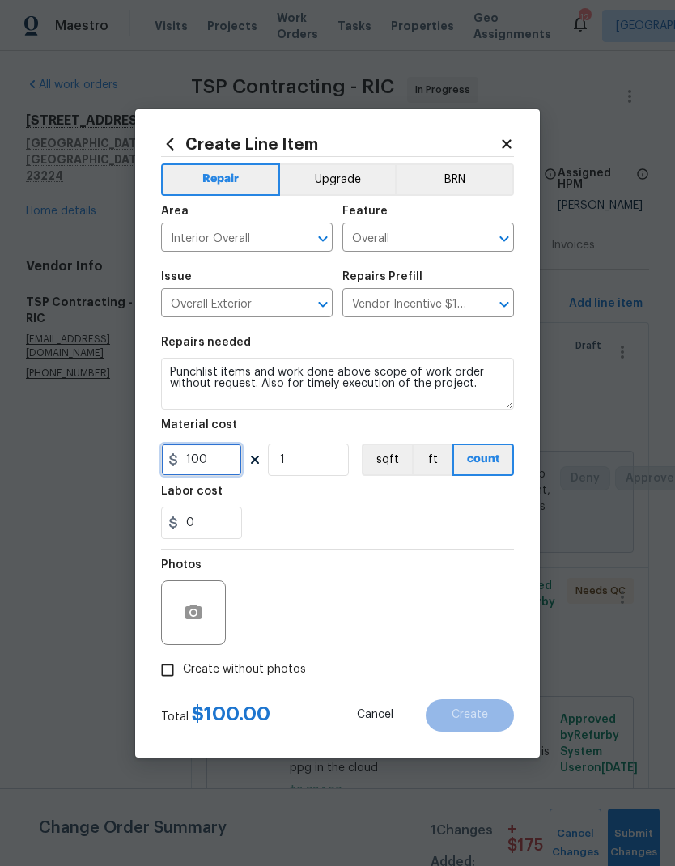
click at [211, 468] on input "100" at bounding box center [201, 460] width 81 height 32
click at [192, 460] on input "100" at bounding box center [201, 460] width 81 height 32
click at [192, 459] on input "100" at bounding box center [201, 460] width 81 height 32
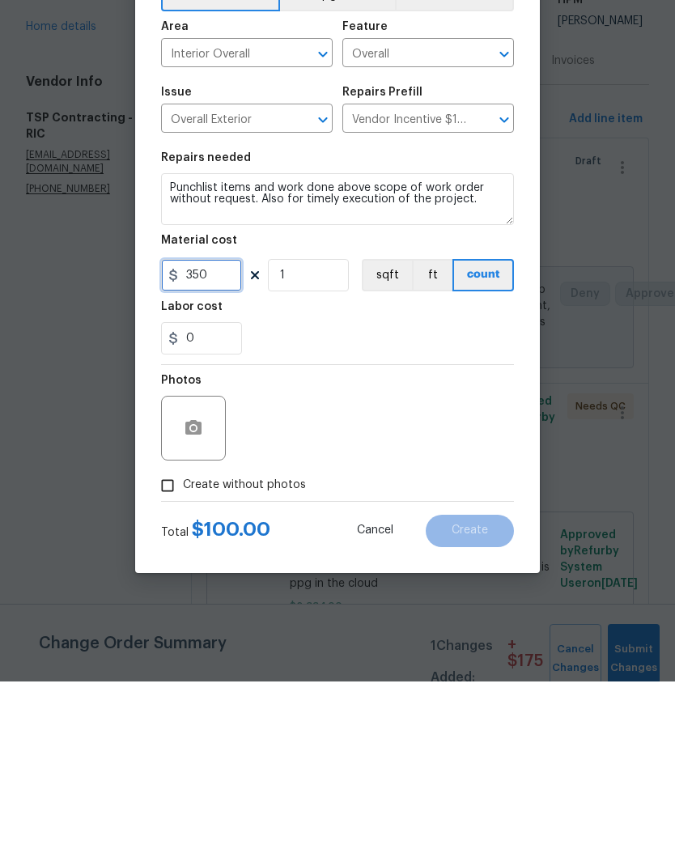
type input "350"
click at [169, 655] on input "Create without photos" at bounding box center [167, 670] width 31 height 31
checkbox input "true"
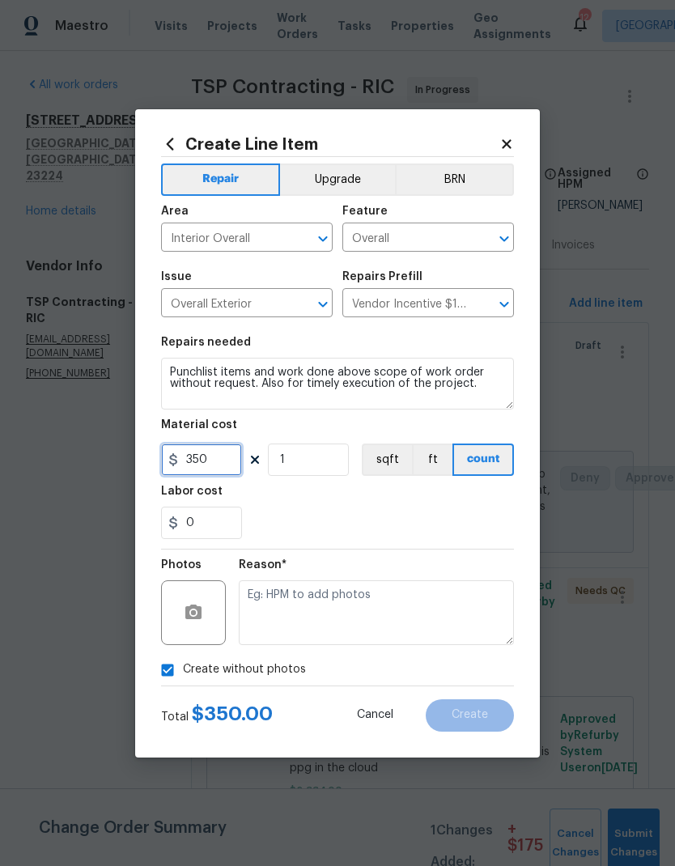
click at [219, 467] on input "350" at bounding box center [201, 460] width 81 height 32
type input "400"
click at [298, 509] on div "0" at bounding box center [337, 523] width 353 height 32
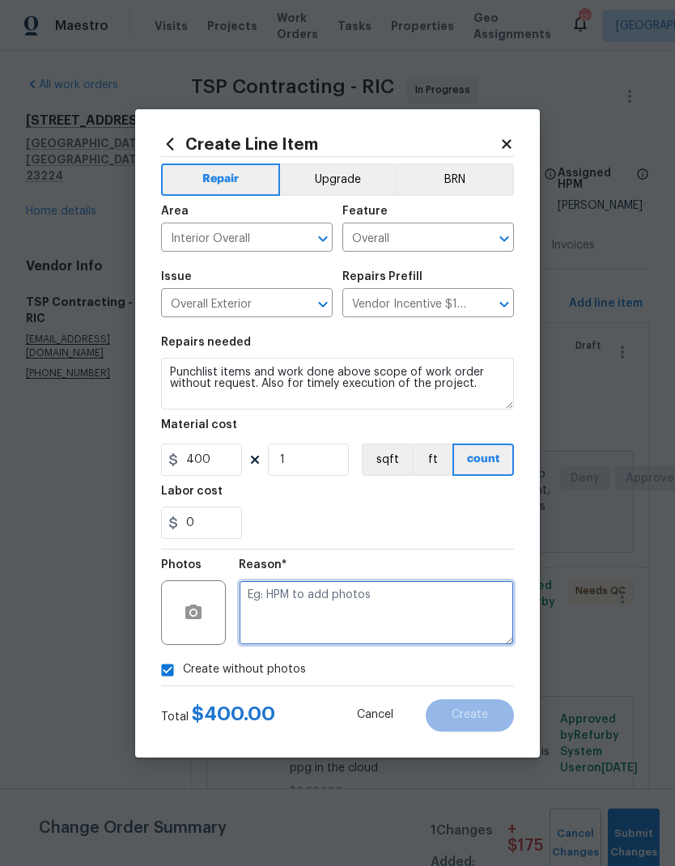
click at [278, 609] on textarea at bounding box center [376, 613] width 275 height 65
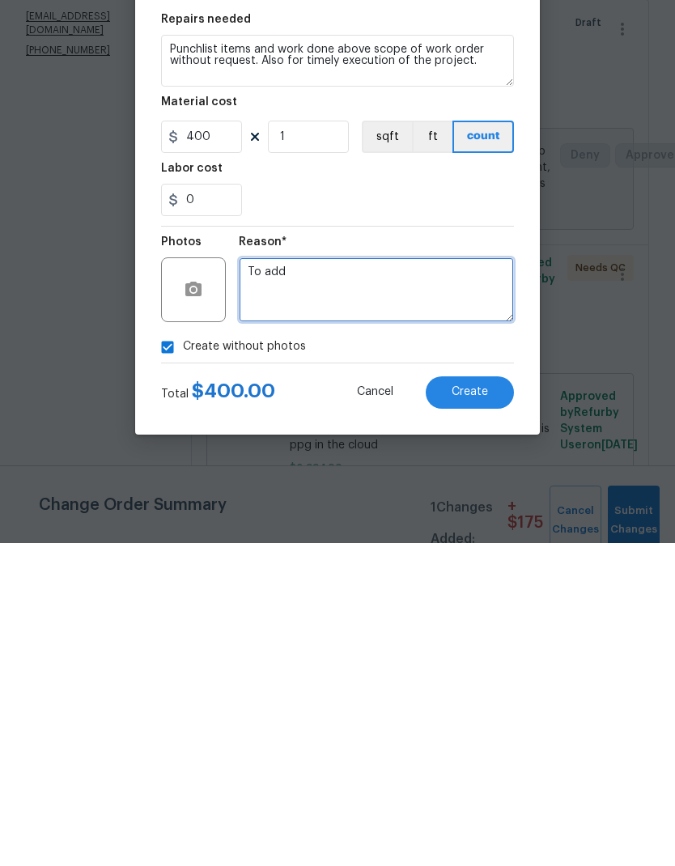
type textarea "To add"
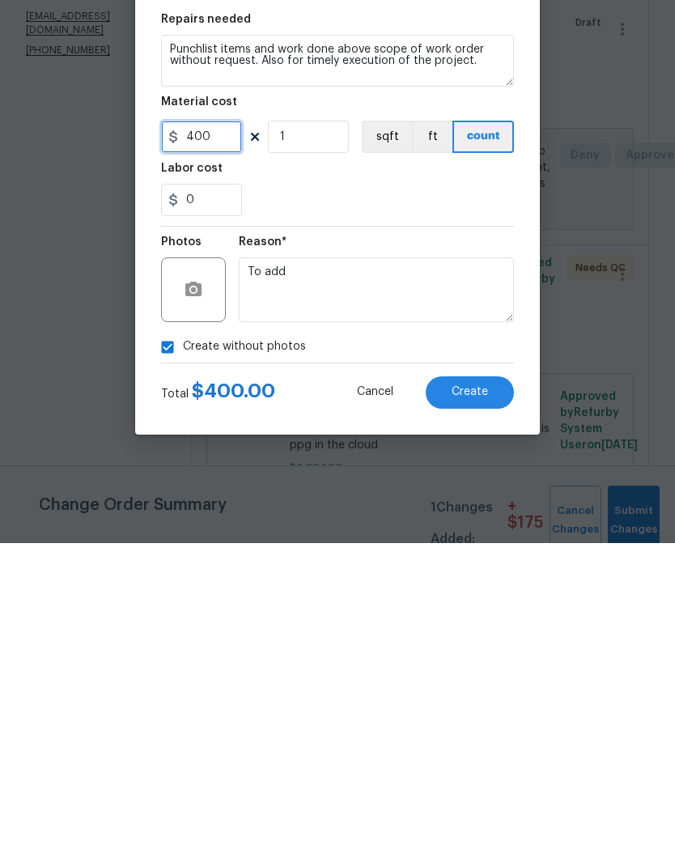
click at [214, 444] on input "400" at bounding box center [201, 460] width 81 height 32
click at [483, 709] on span "Create" at bounding box center [470, 715] width 36 height 12
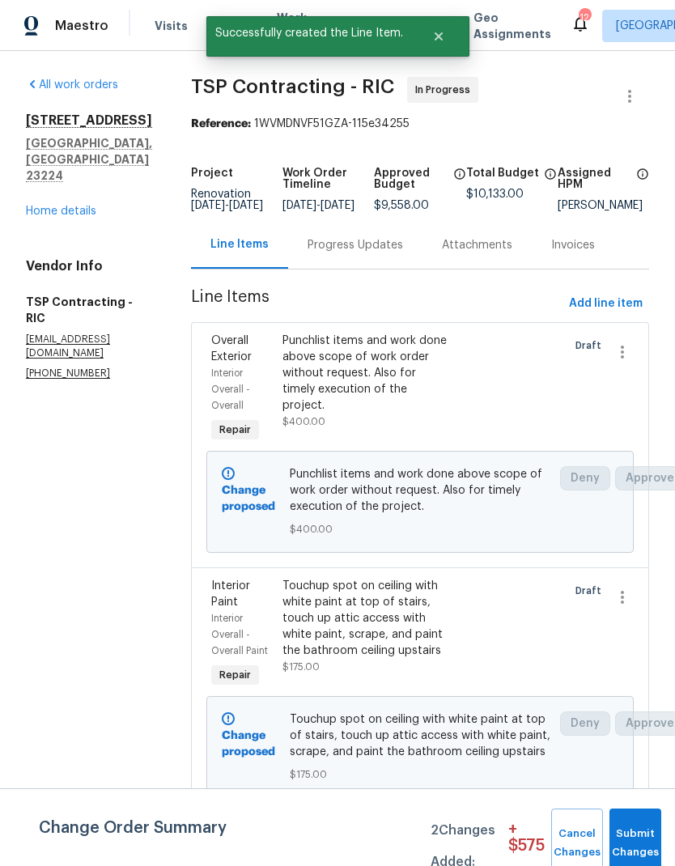
click at [635, 825] on button "Submit Changes" at bounding box center [636, 844] width 52 height 70
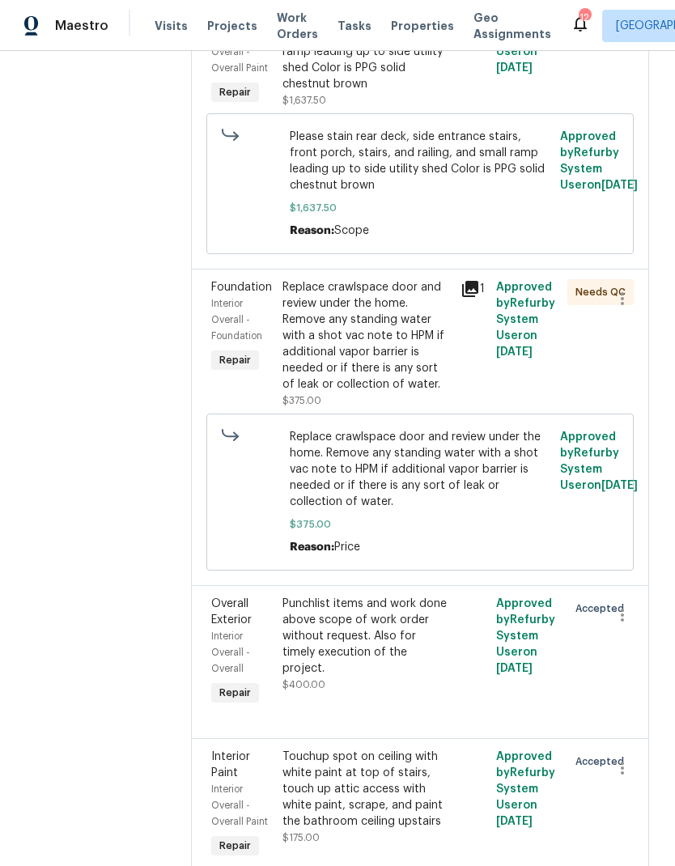
scroll to position [4026, 0]
